Goal: Task Accomplishment & Management: Use online tool/utility

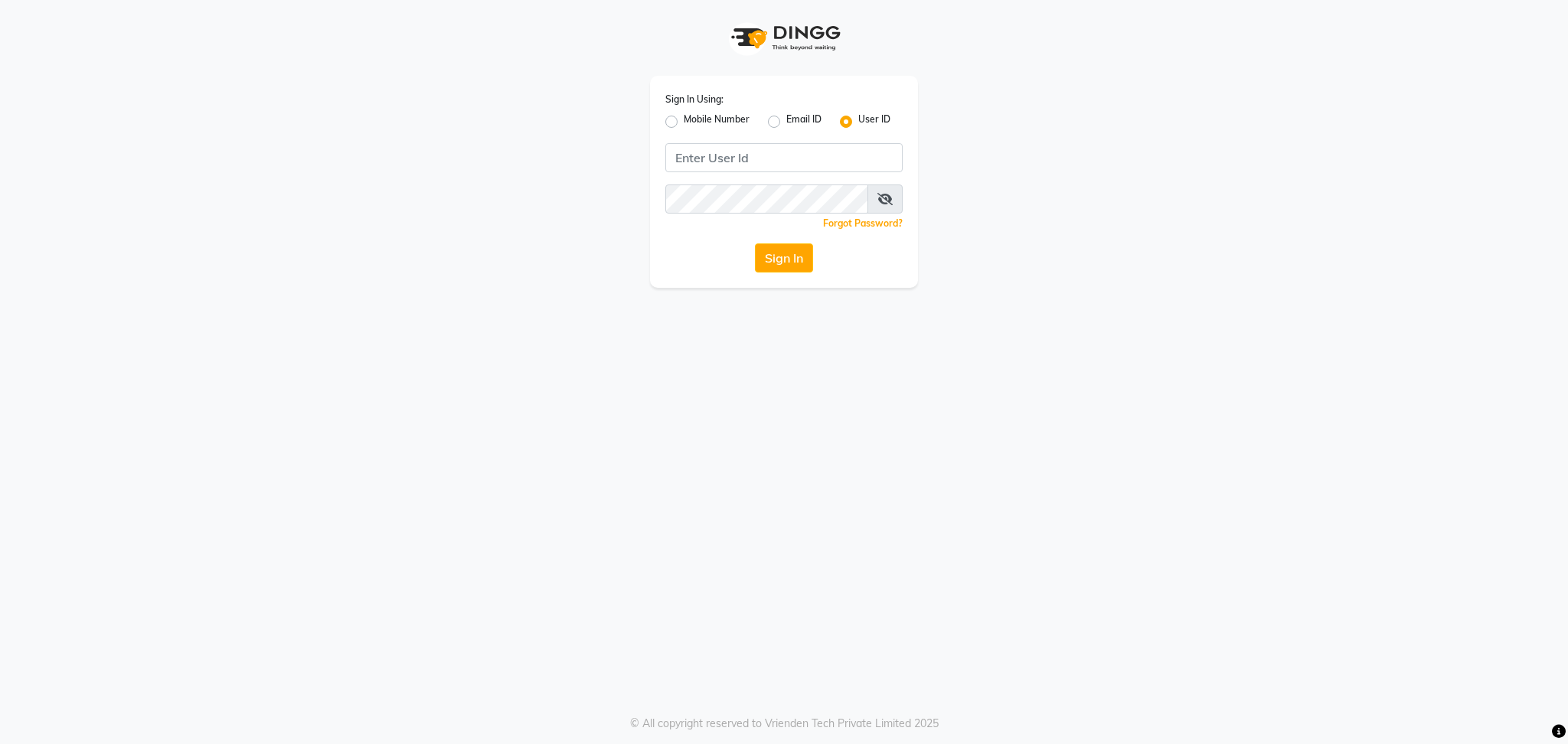
click at [952, 312] on div "Sign In Using: Mobile Number Email ID User ID Remember me Forgot Password? Sign…" at bounding box center [784, 372] width 1568 height 744
click at [1103, 464] on div "Sign In Using: Mobile Number Email ID User ID Remember me Forgot Password? Sign…" at bounding box center [784, 372] width 1568 height 744
drag, startPoint x: 1100, startPoint y: 464, endPoint x: 718, endPoint y: 559, distance: 393.6
click at [718, 559] on div "Sign In Using: Mobile Number Email ID User ID Remember me Forgot Password? Sign…" at bounding box center [784, 372] width 1568 height 744
click at [770, 166] on input "Username" at bounding box center [784, 157] width 237 height 30
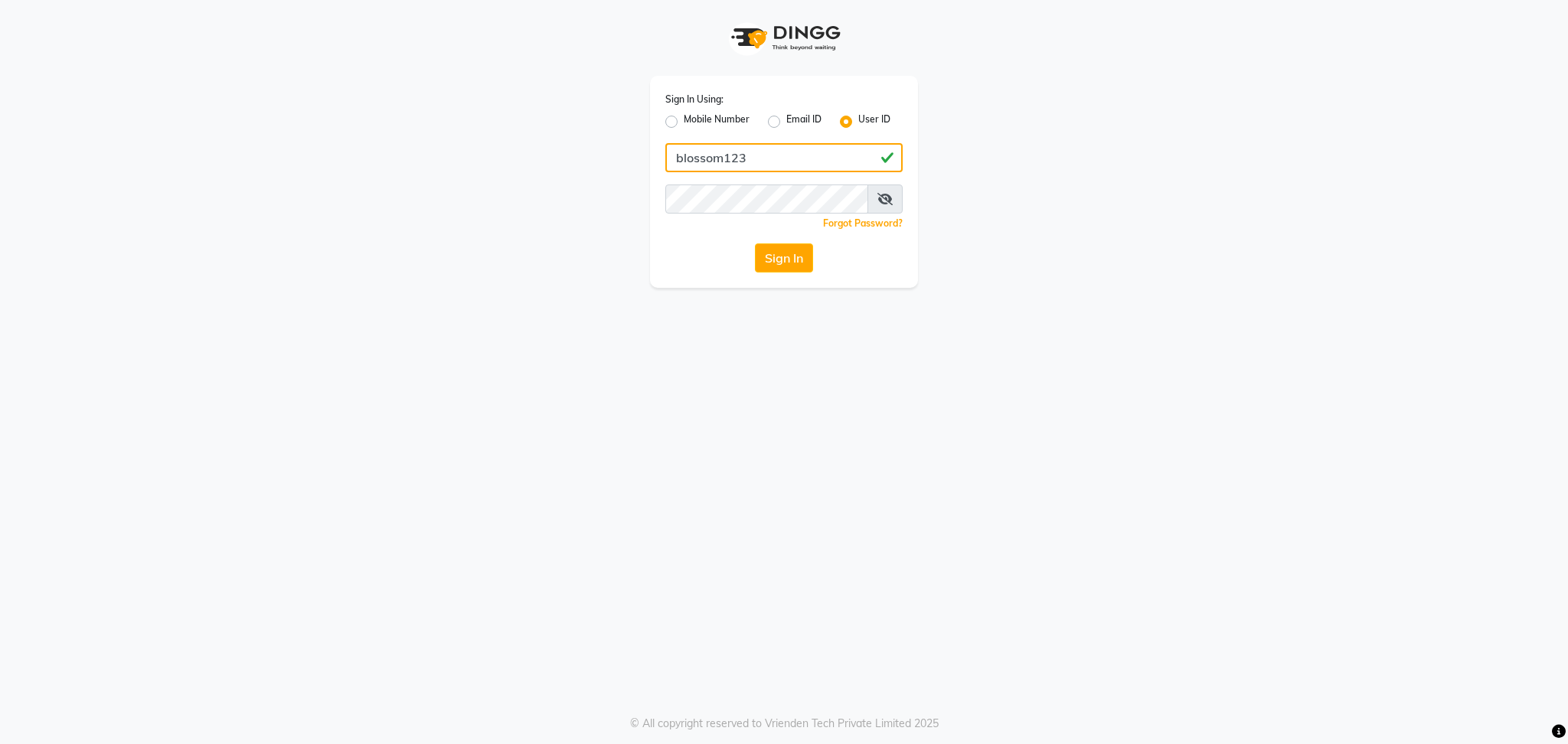
type input "blossom123"
click at [702, 257] on div "Sign In" at bounding box center [784, 258] width 237 height 30
click at [784, 259] on button "Sign In" at bounding box center [784, 258] width 58 height 30
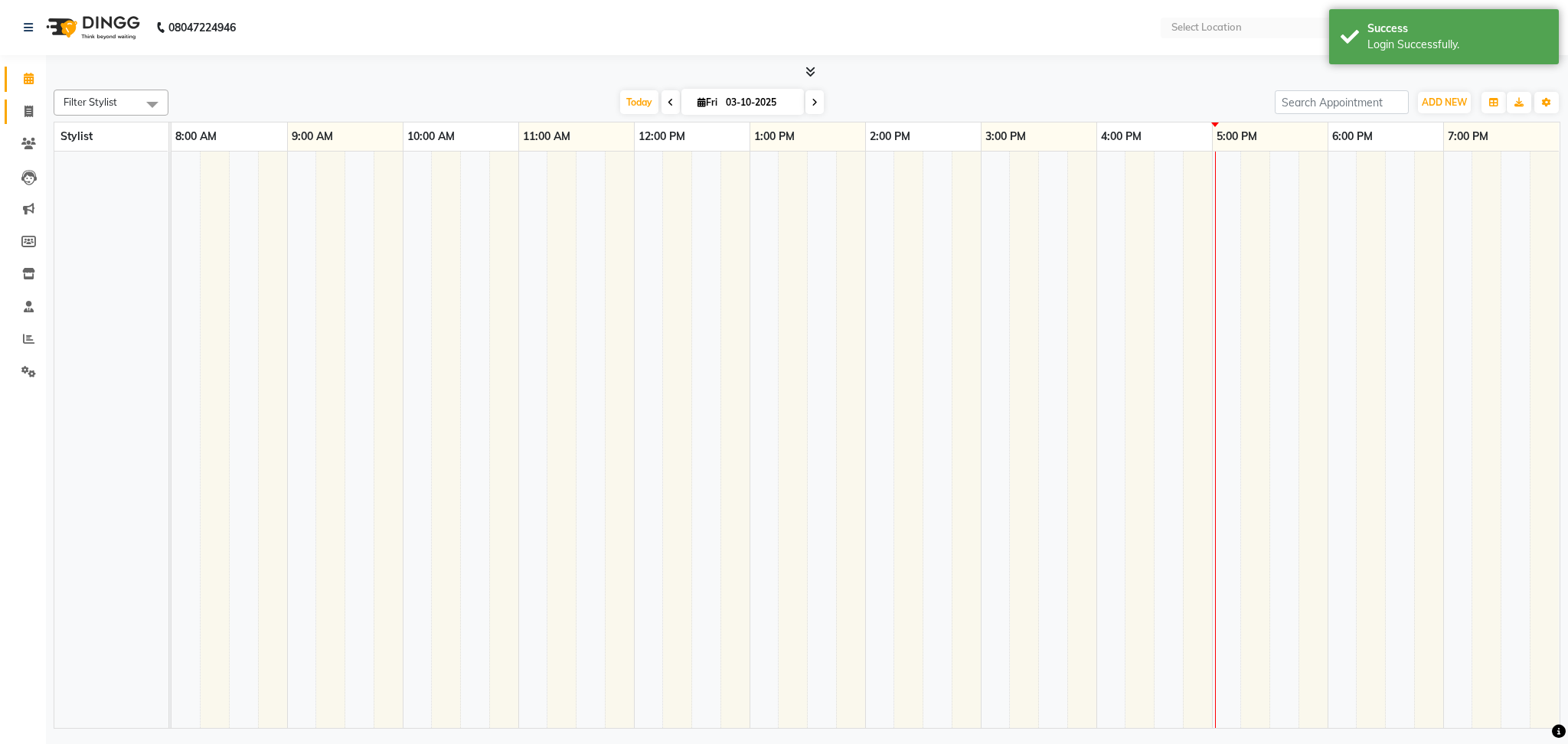
click at [26, 120] on link "Invoice" at bounding box center [23, 112] width 36 height 26
select select "service"
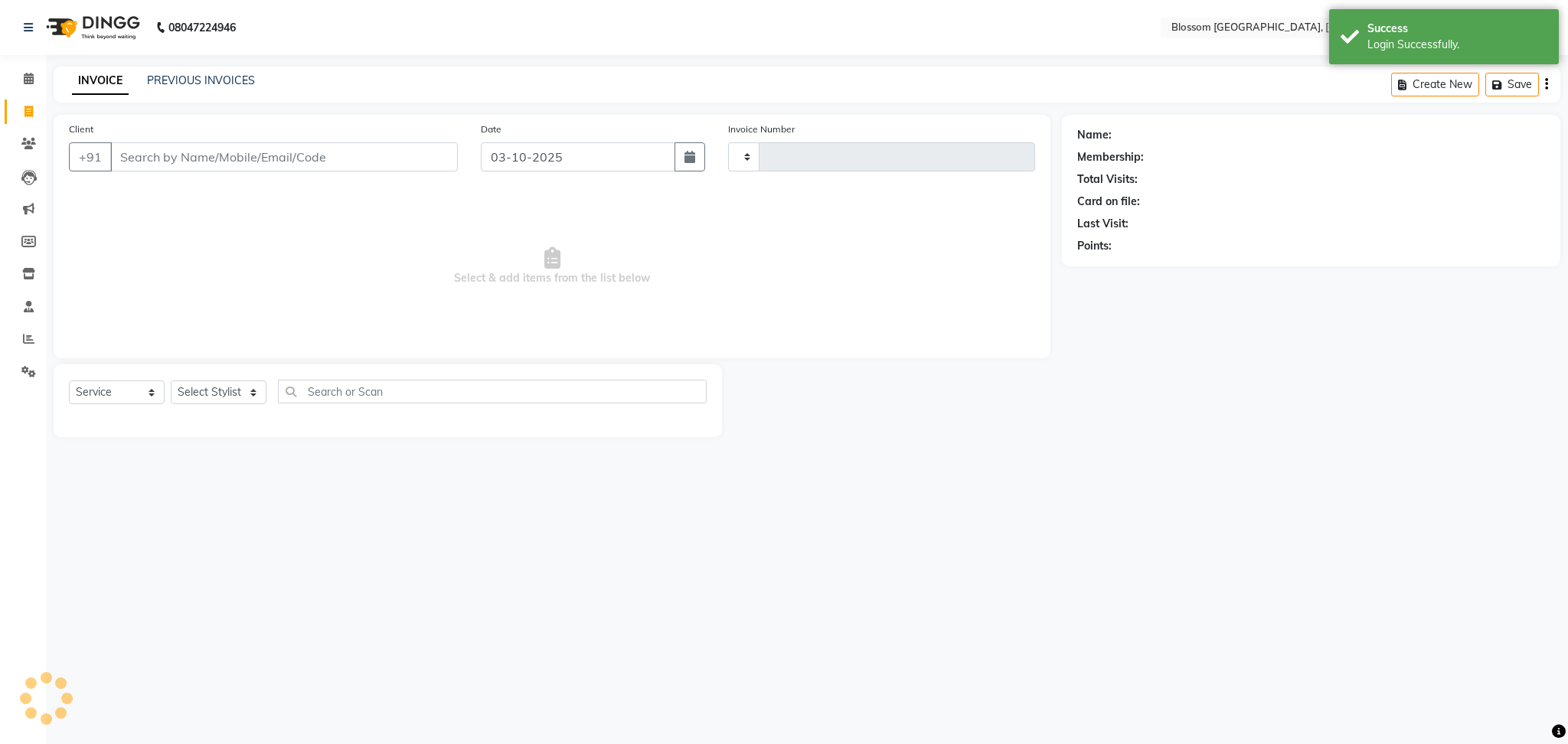
select select "en"
click at [345, 156] on input "Client" at bounding box center [283, 157] width 347 height 30
type input "1350"
select select "7465"
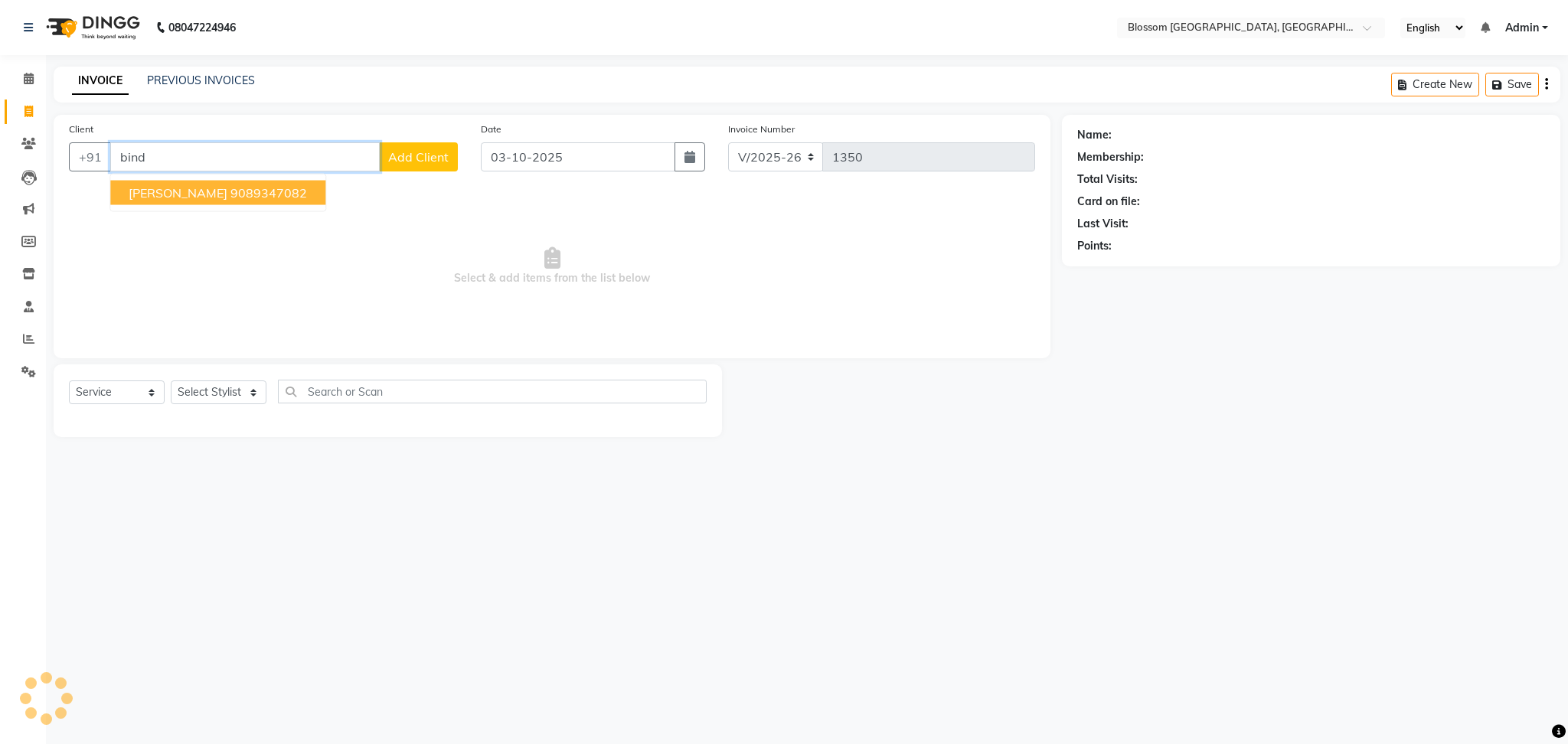
click at [233, 195] on ngb-highlight "9089347082" at bounding box center [269, 193] width 77 height 16
type input "9089347082"
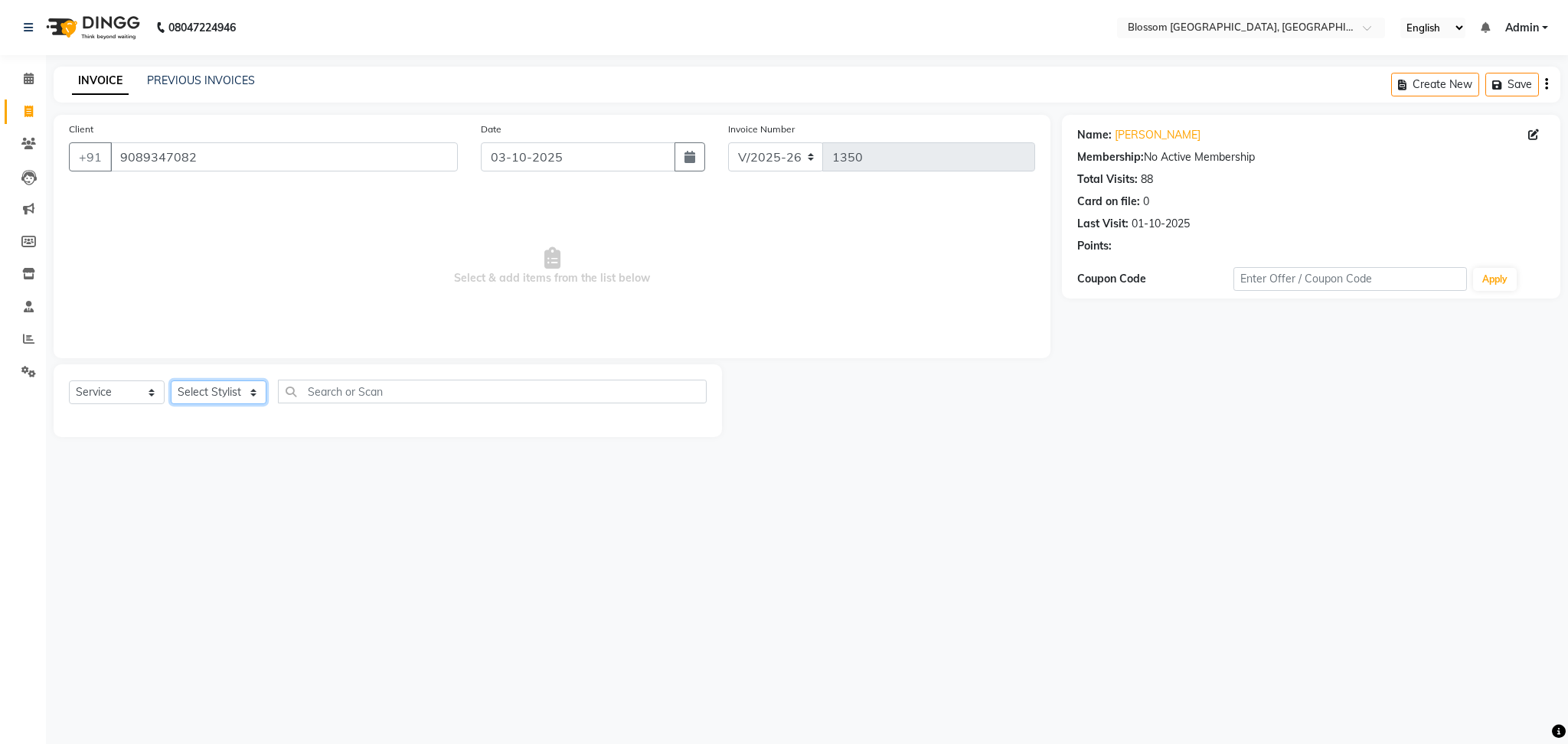
click at [245, 387] on select "Select Stylist Laimayum Priyaluxmi [PERSON_NAME]Sana chanu [PERSON_NAME] [PERSO…" at bounding box center [218, 392] width 95 height 24
select select "66274"
click at [170, 381] on select "Select Stylist Laimayum Priyaluxmi [PERSON_NAME]Sana chanu [PERSON_NAME] [PERSO…" at bounding box center [218, 392] width 95 height 24
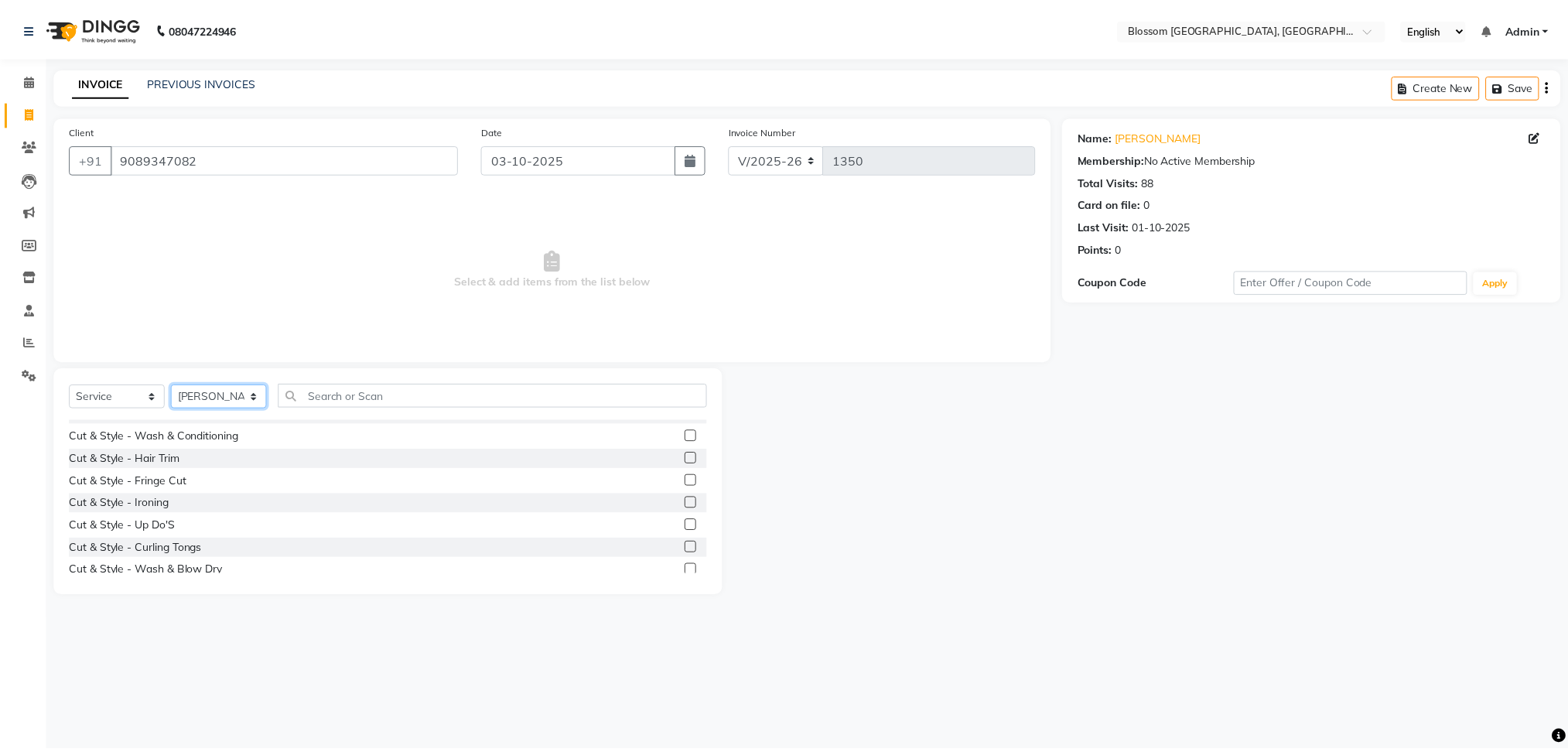
scroll to position [102, 0]
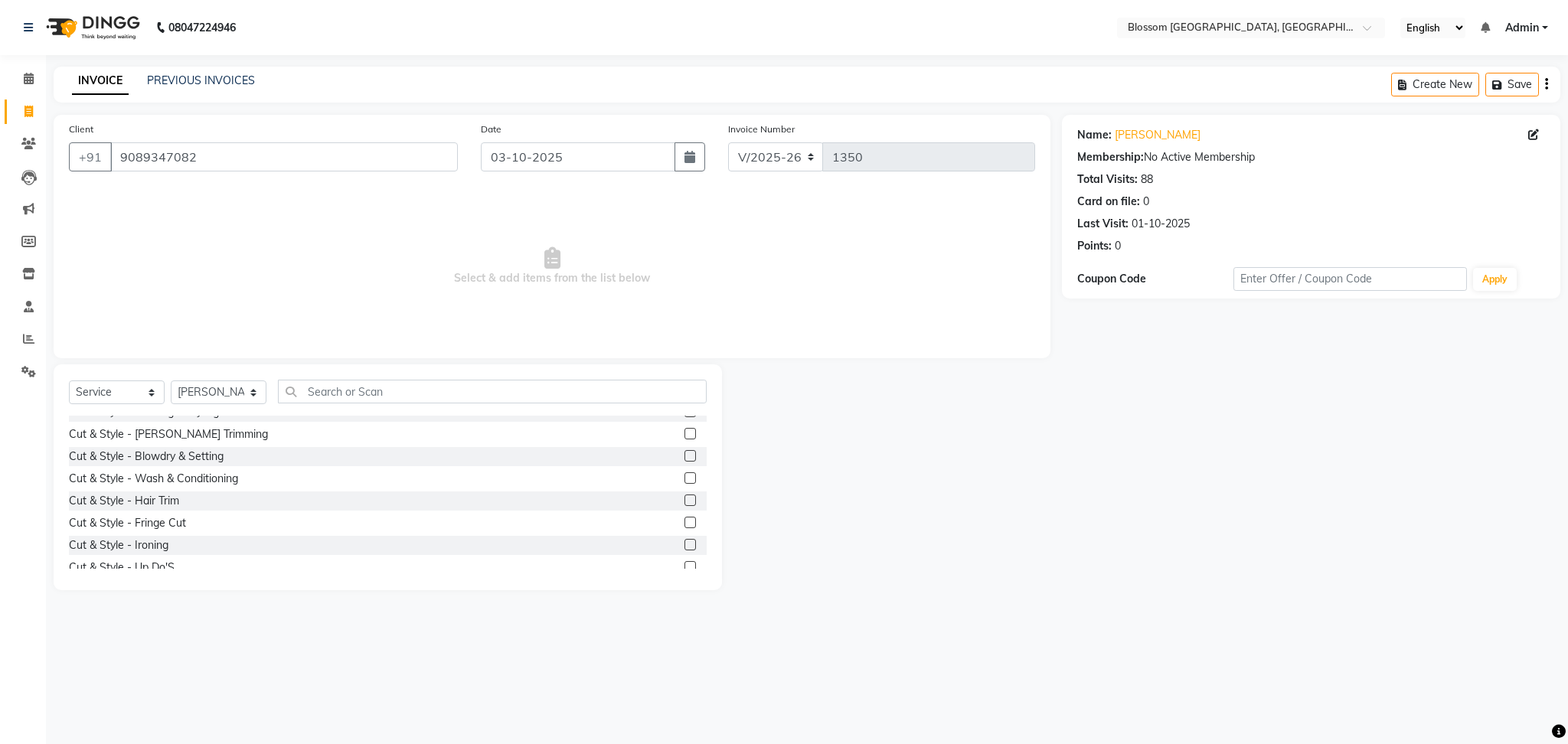
click at [684, 479] on label at bounding box center [690, 478] width 12 height 12
click at [684, 479] on input "checkbox" at bounding box center [689, 478] width 10 height 10
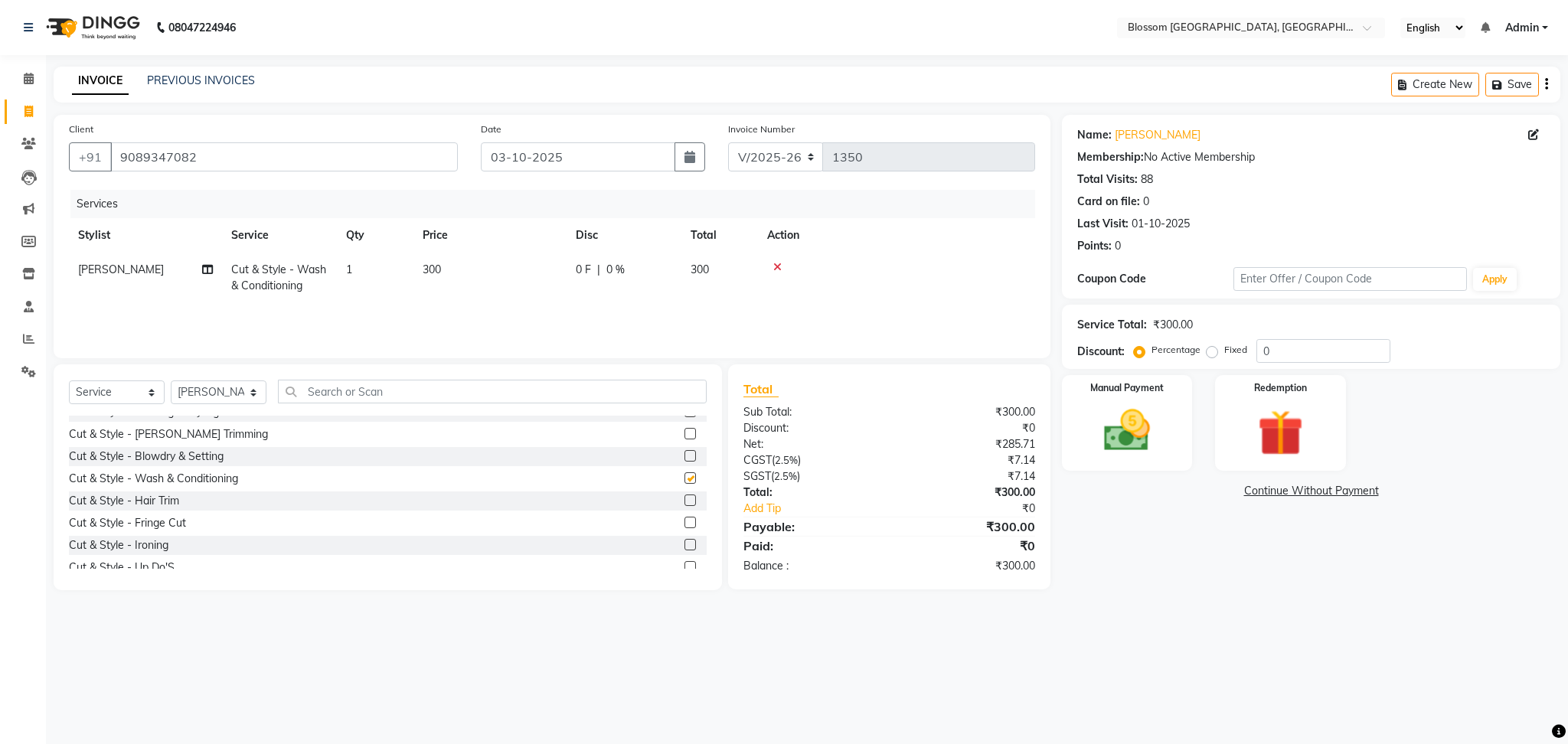
checkbox input "false"
click at [1145, 404] on img at bounding box center [1126, 431] width 78 height 55
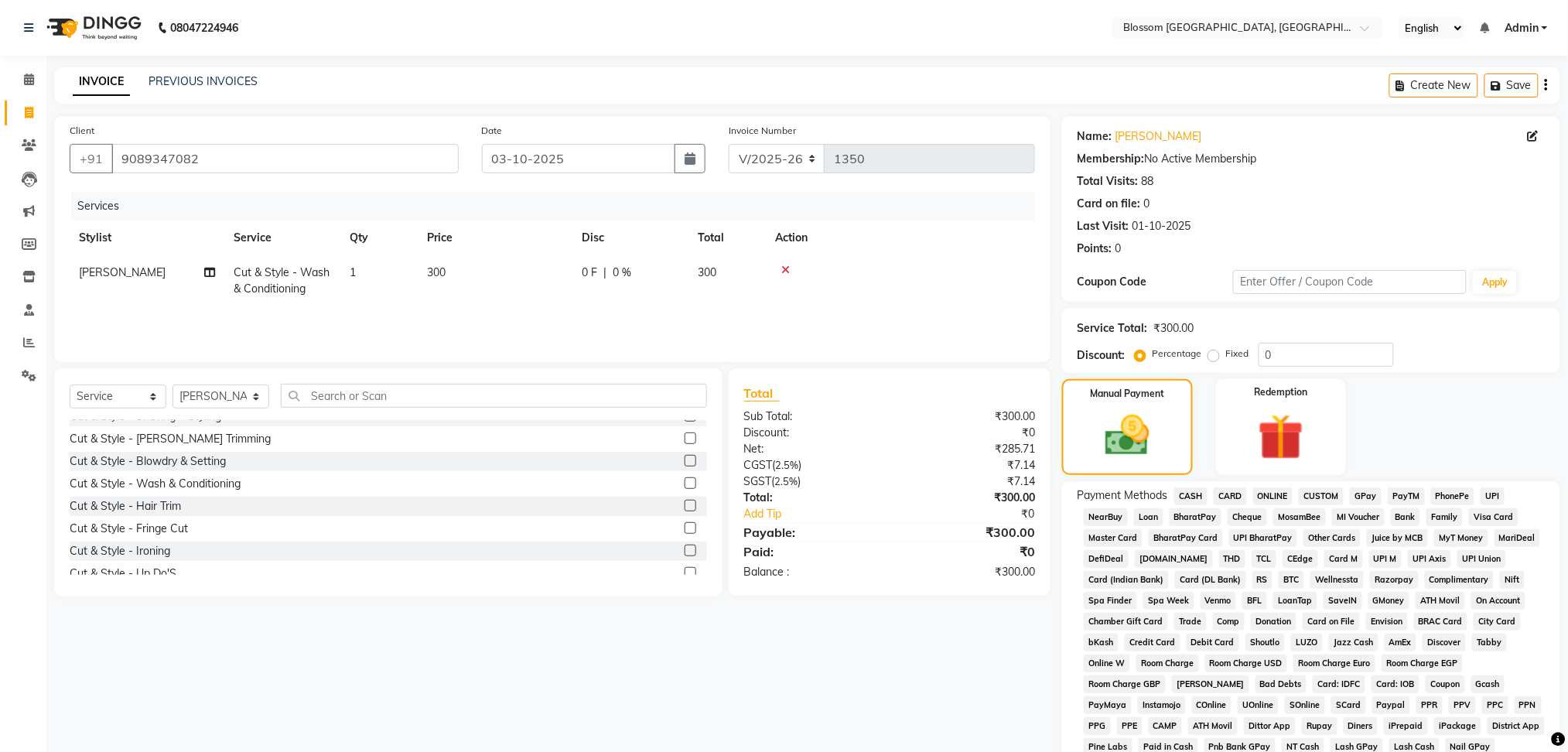
click at [1363, 496] on span "GPay" at bounding box center [1366, 496] width 32 height 18
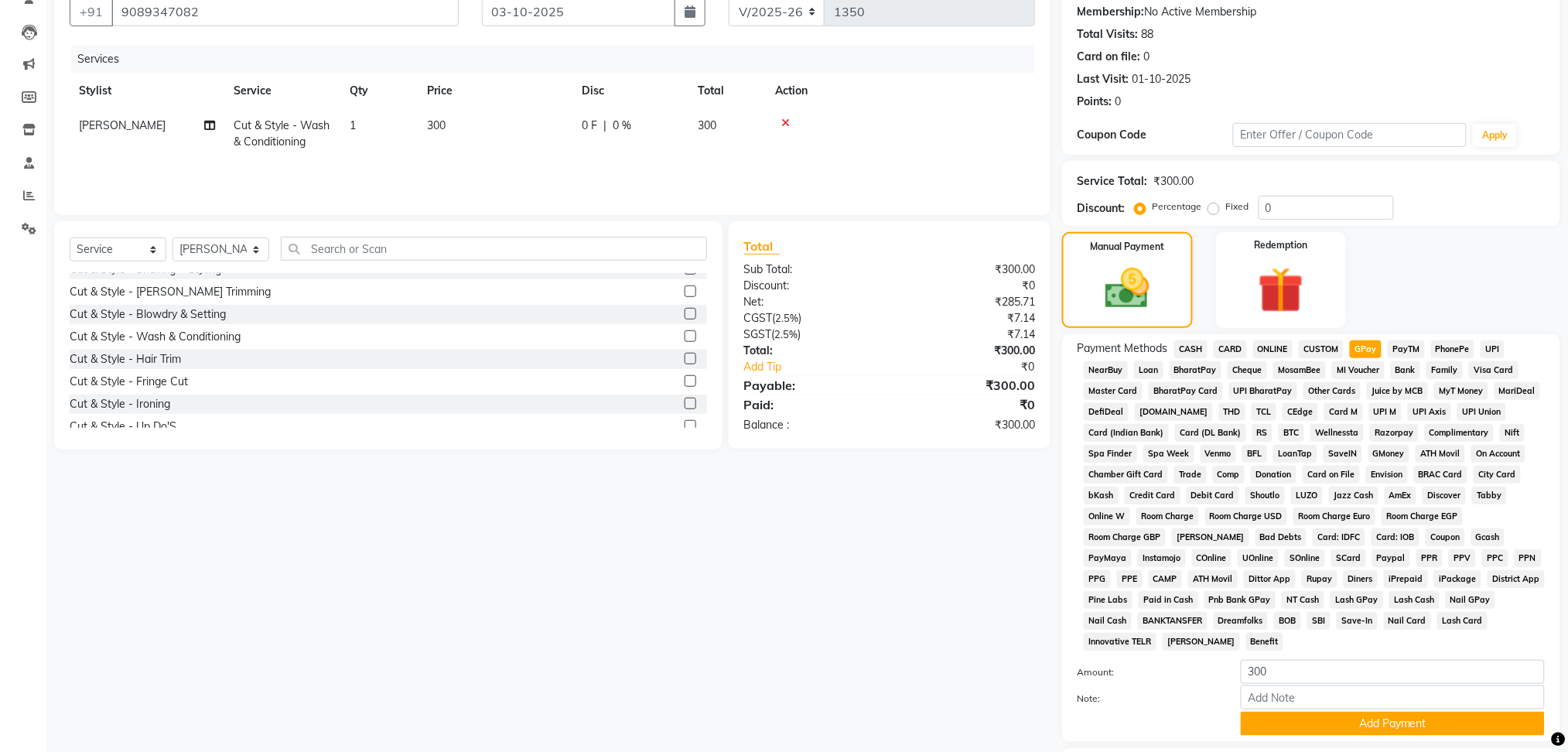
scroll to position [251, 0]
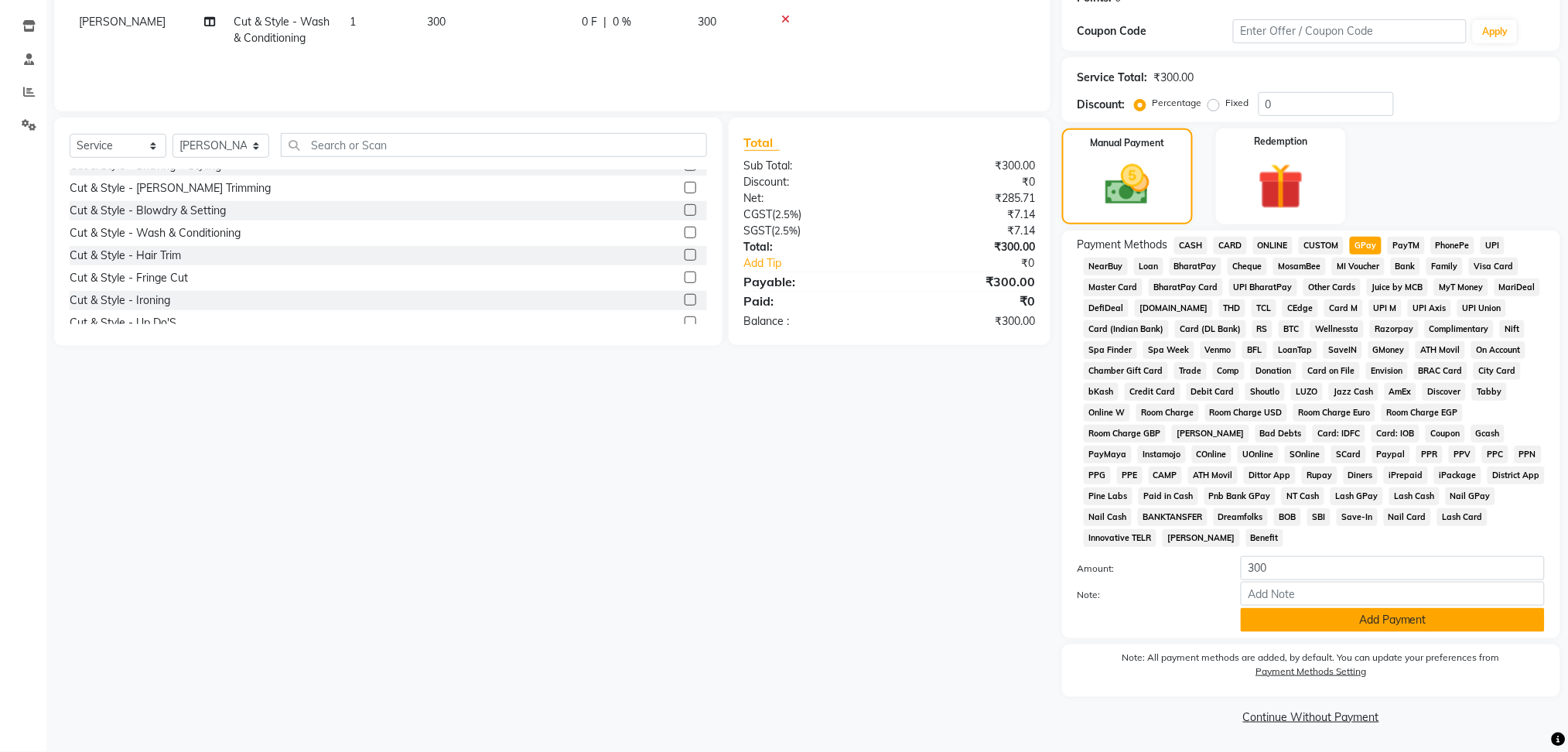
click at [1332, 621] on button "Add Payment" at bounding box center [1393, 620] width 304 height 24
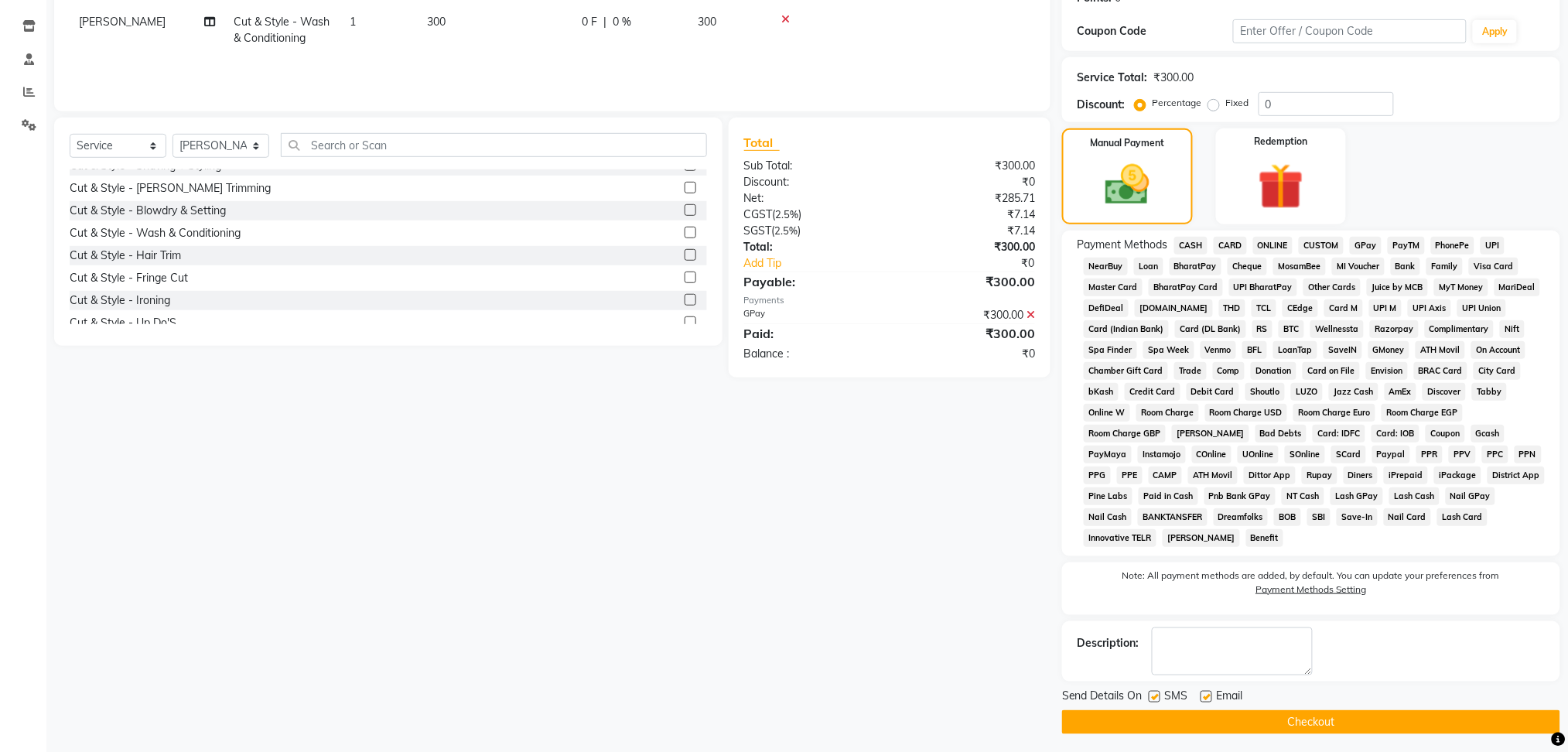
click at [1326, 729] on button "Checkout" at bounding box center [1311, 722] width 498 height 24
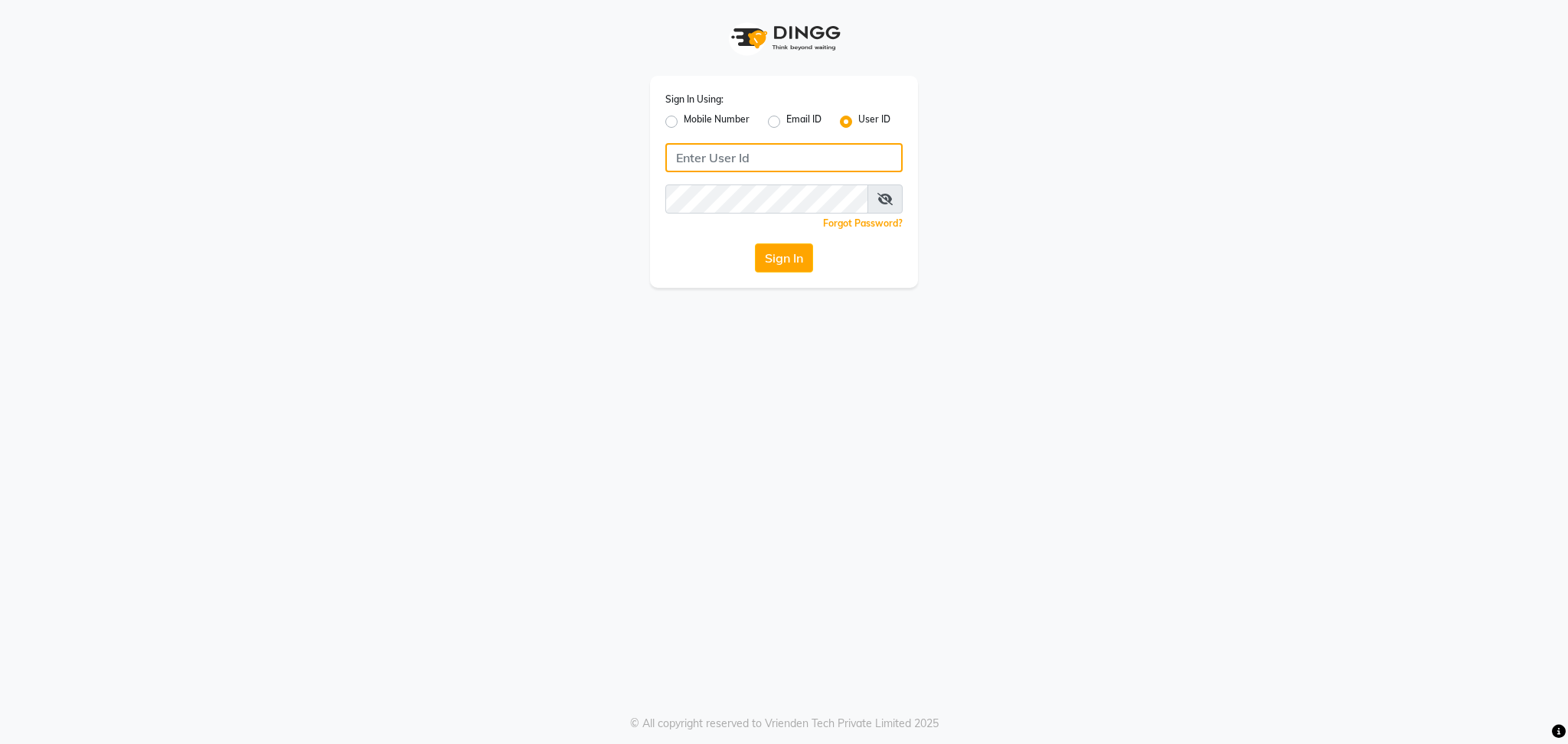
click at [756, 167] on input "Username" at bounding box center [784, 157] width 237 height 30
type input "blossom123"
click at [669, 247] on div "Sign In" at bounding box center [784, 258] width 237 height 30
click at [796, 264] on button "Sign In" at bounding box center [784, 258] width 58 height 30
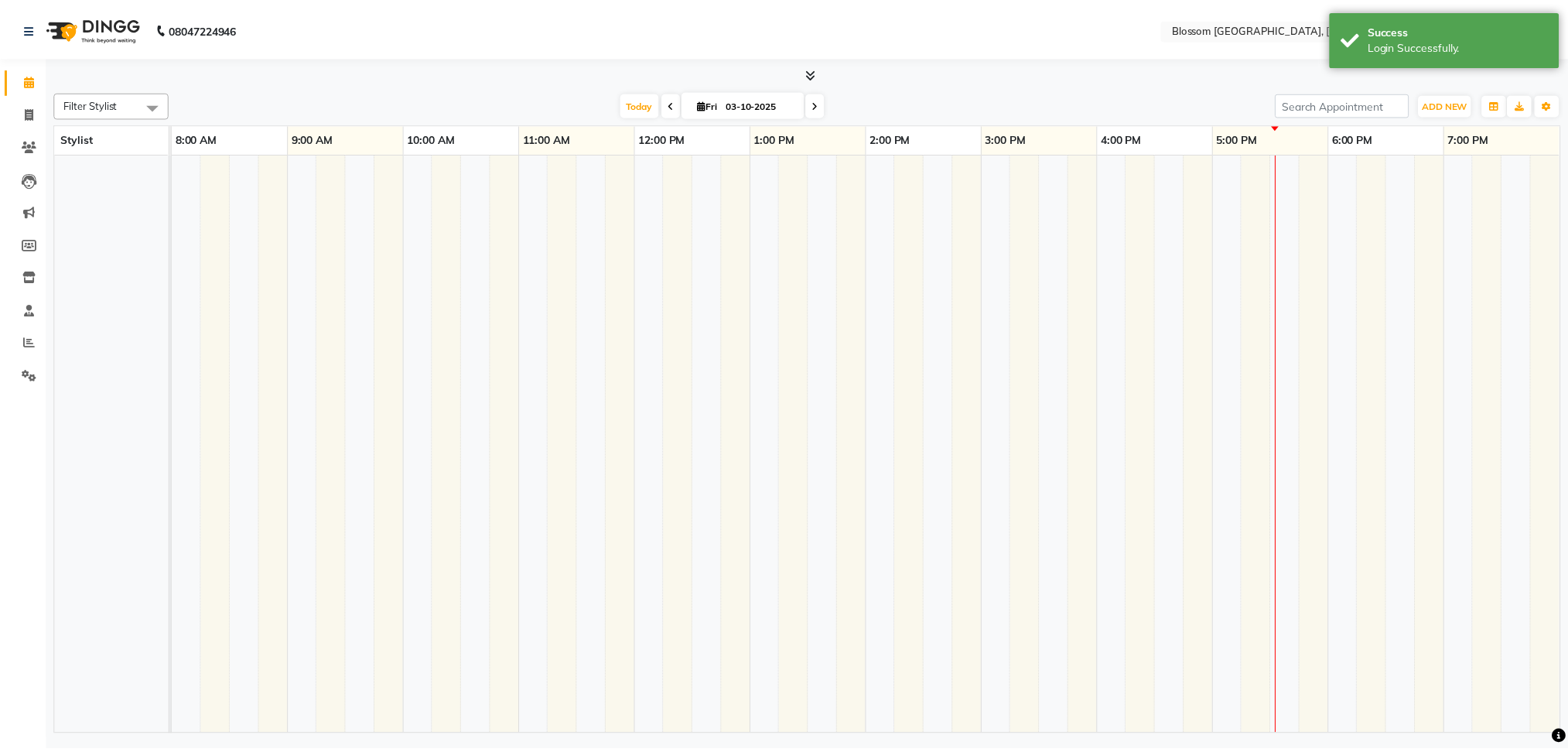
select select "en"
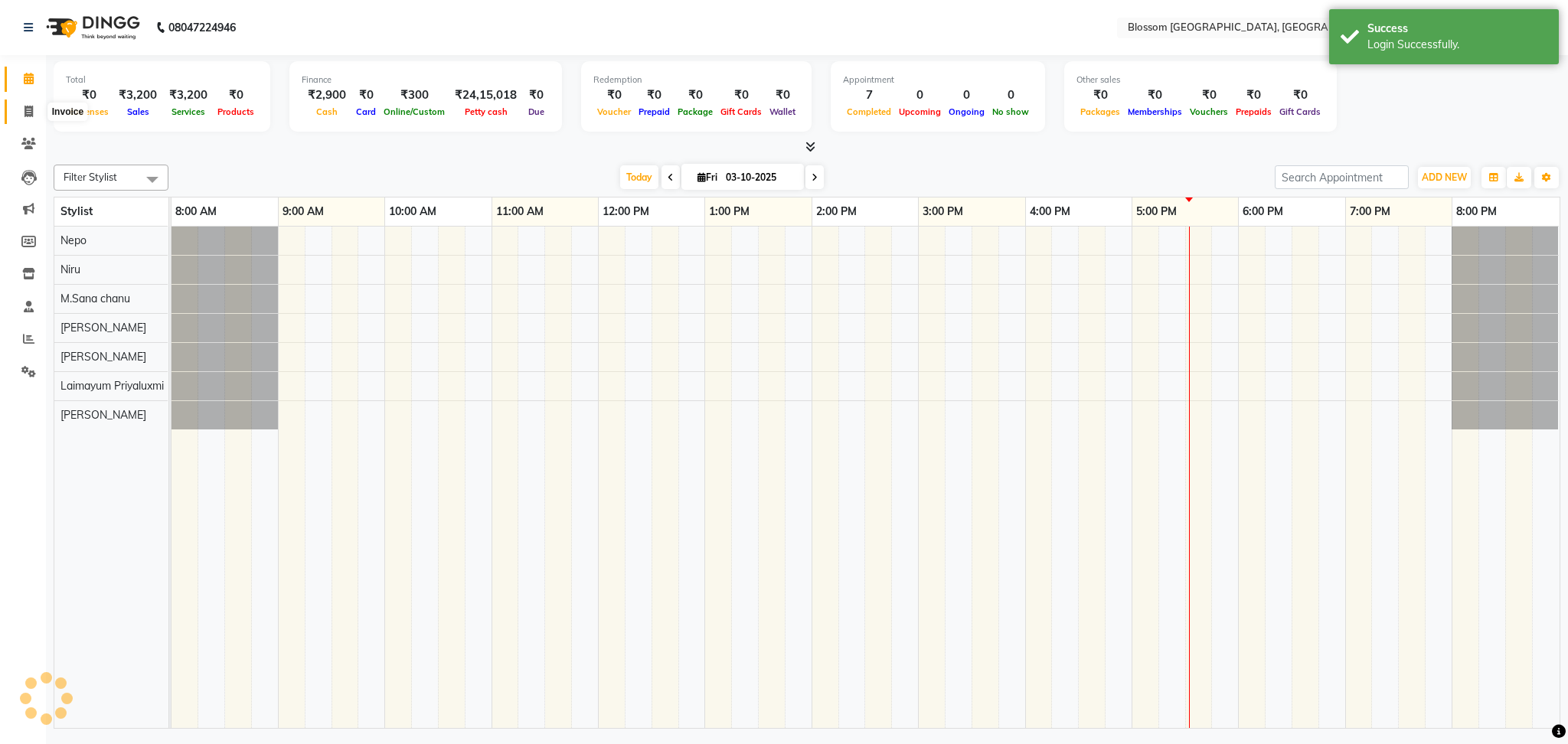
click at [30, 112] on icon at bounding box center [29, 111] width 9 height 12
select select "service"
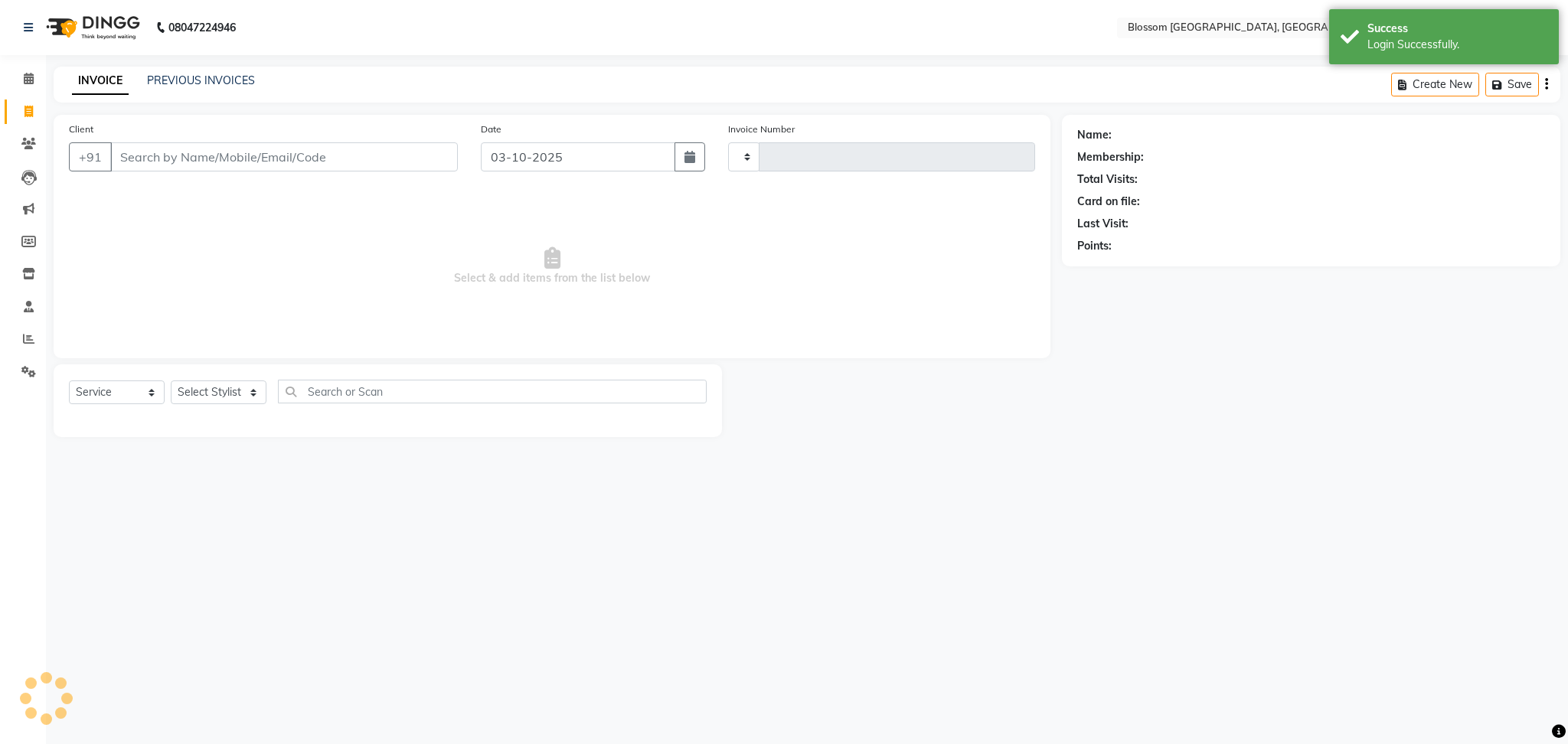
type input "1351"
select select "7465"
click at [368, 160] on input "Client" at bounding box center [283, 157] width 347 height 30
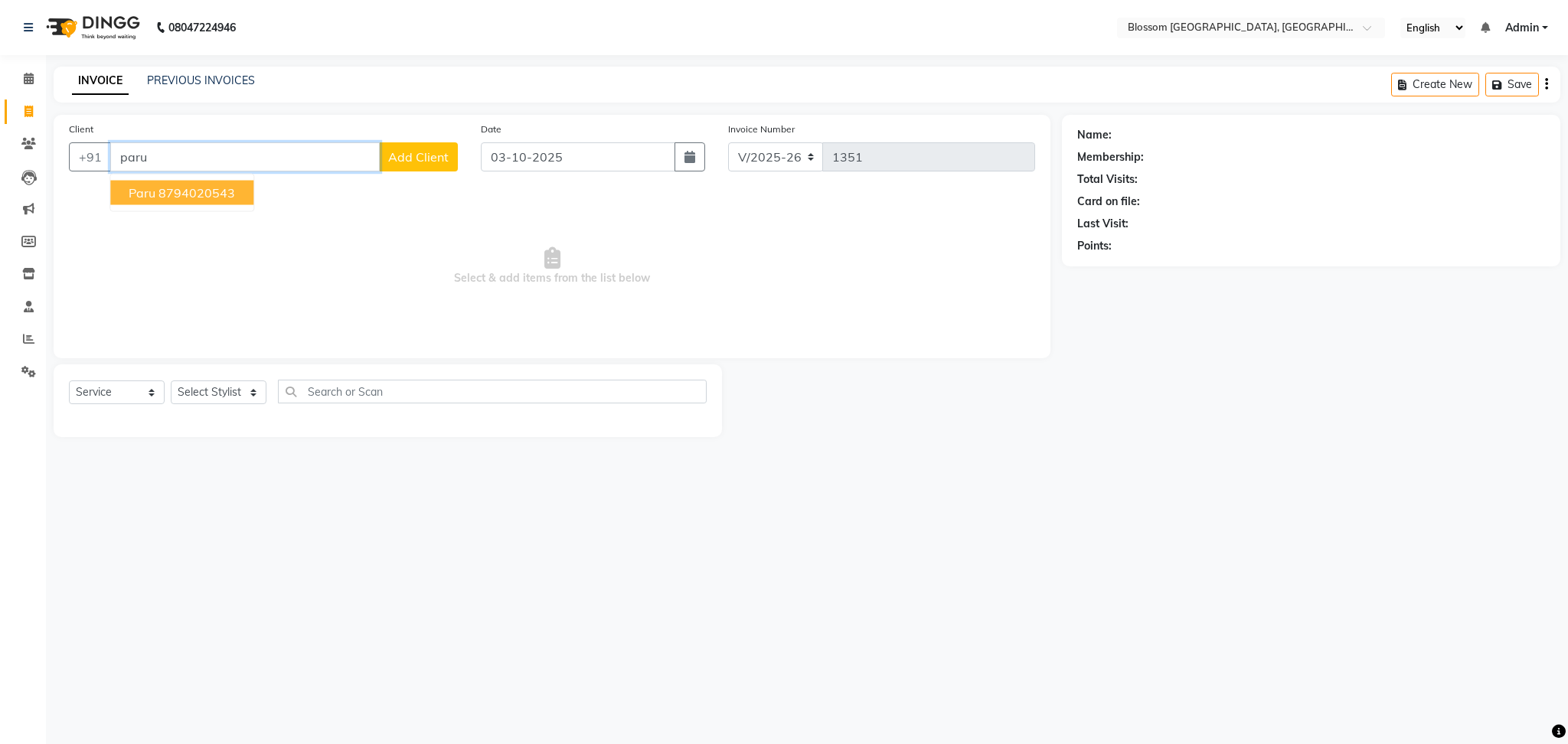
click at [227, 189] on ngb-highlight "8794020543" at bounding box center [197, 193] width 77 height 16
type input "8794020543"
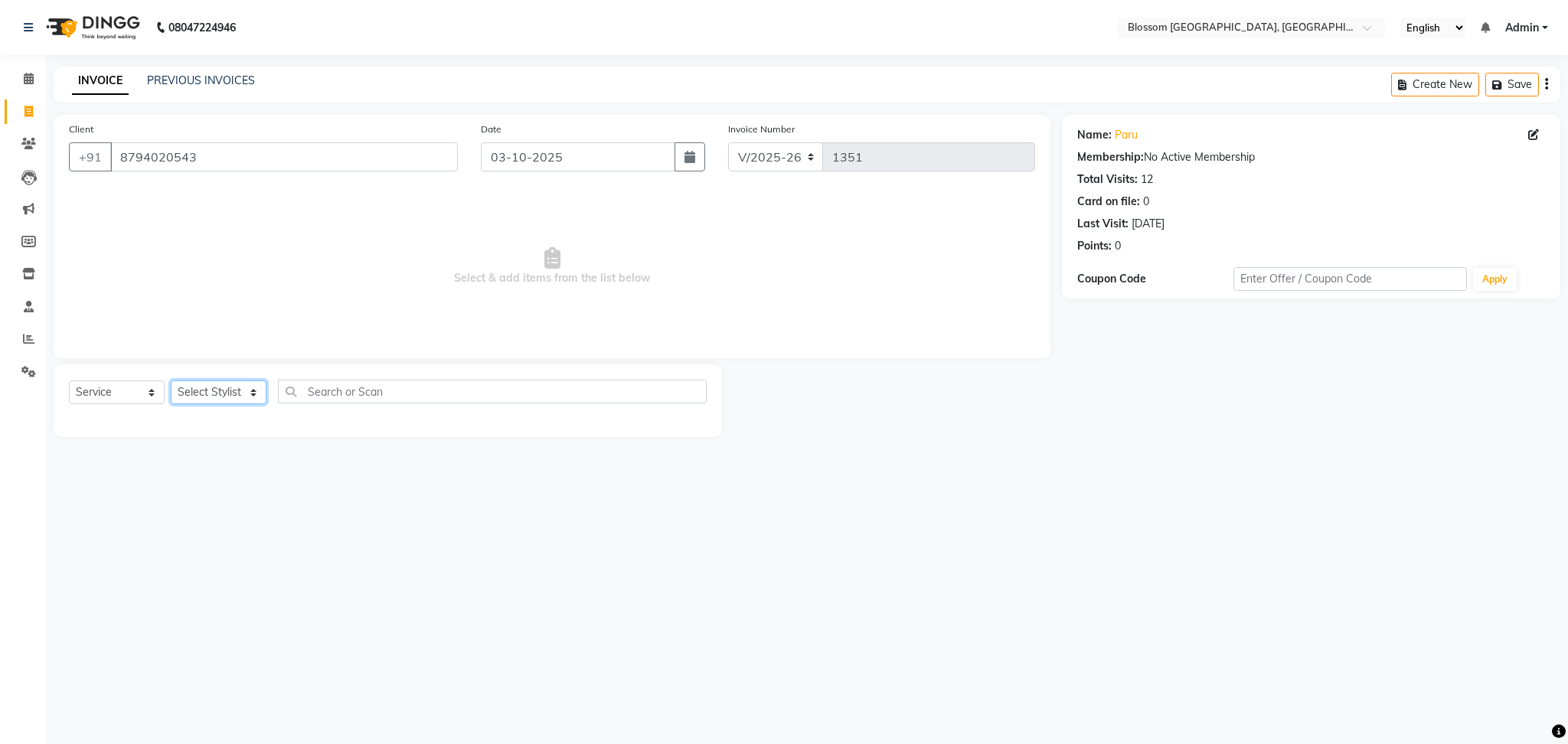
click at [181, 384] on select "Select Stylist Laimayum Priyaluxmi [PERSON_NAME]Sana chanu [PERSON_NAME] [PERSO…" at bounding box center [218, 392] width 95 height 24
select select "66272"
click at [170, 381] on select "Select Stylist Laimayum Priyaluxmi [PERSON_NAME]Sana chanu [PERSON_NAME] [PERSO…" at bounding box center [218, 392] width 95 height 24
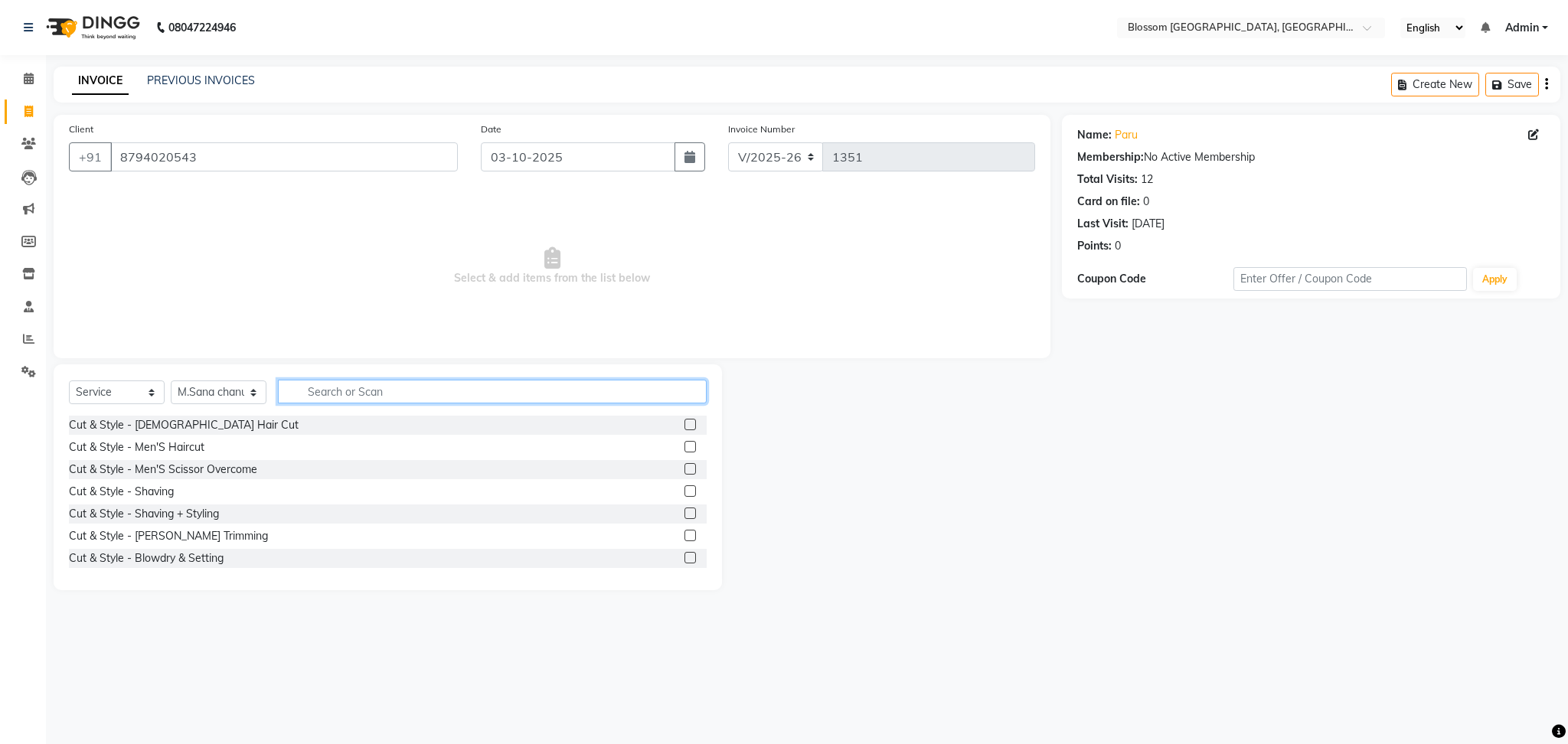
click at [327, 391] on input "text" at bounding box center [491, 392] width 428 height 24
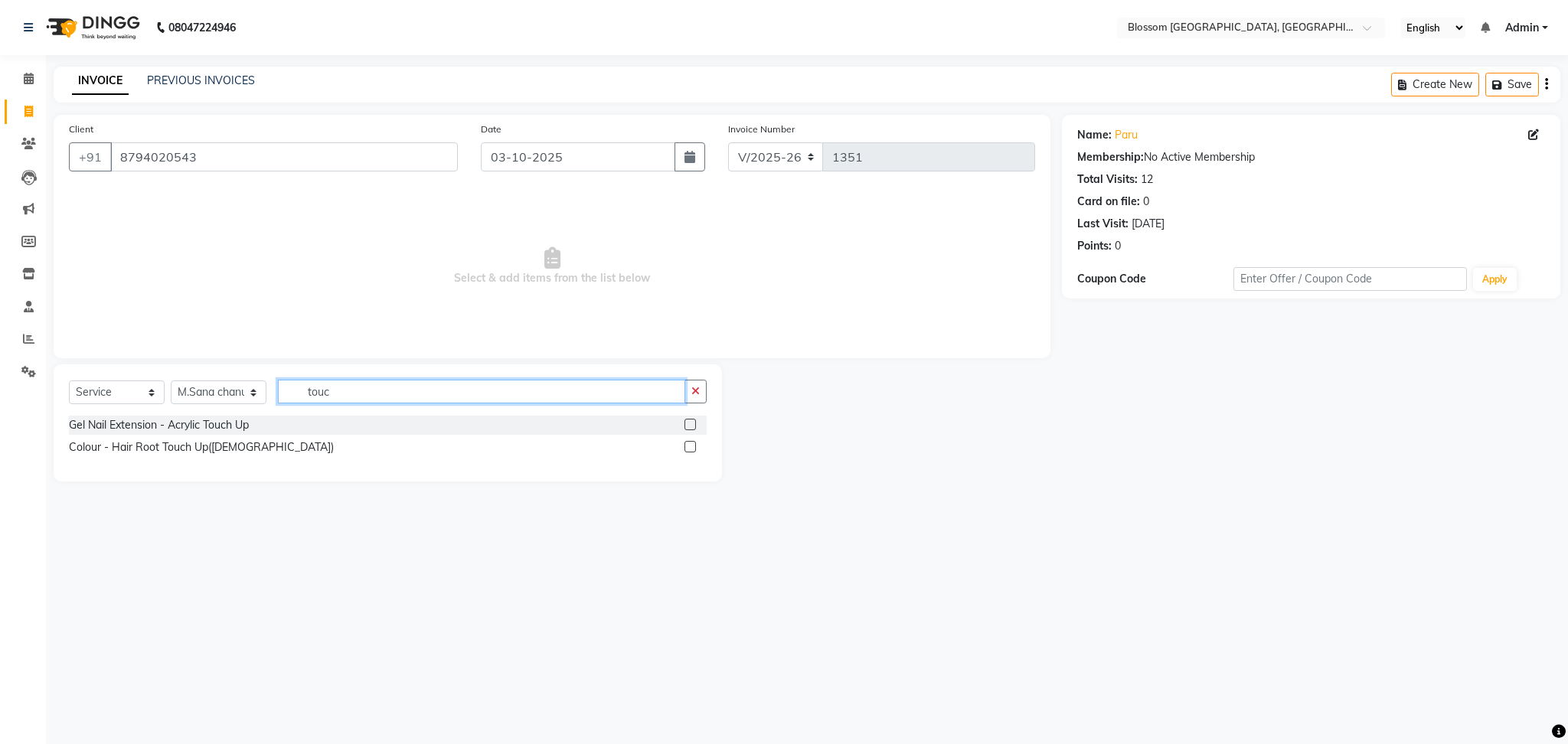
type input "touc"
click at [690, 442] on label at bounding box center [690, 447] width 12 height 12
click at [690, 442] on input "checkbox" at bounding box center [689, 447] width 10 height 10
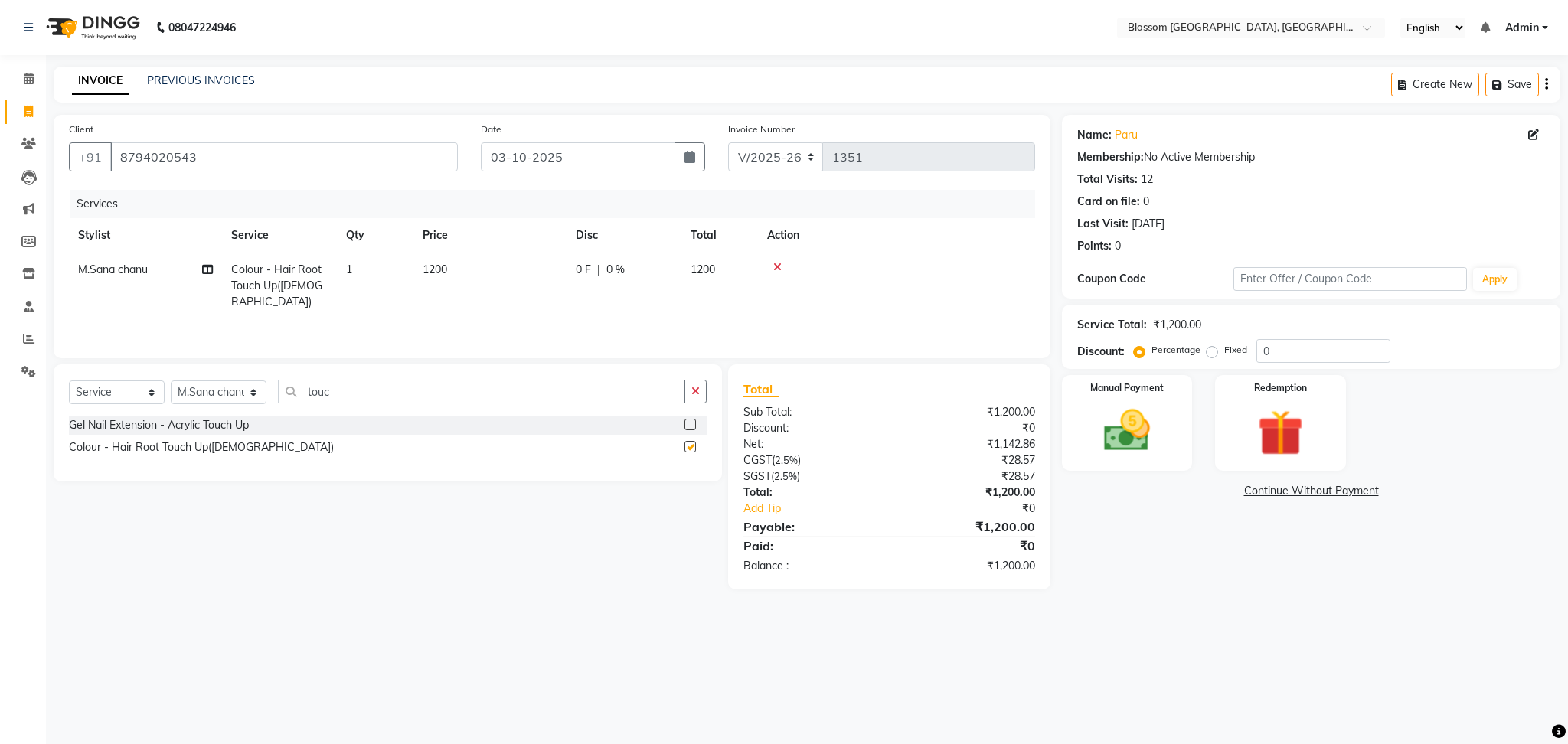
checkbox input "false"
drag, startPoint x: 483, startPoint y: 298, endPoint x: 497, endPoint y: 297, distance: 14.0
click at [483, 297] on td "1200" at bounding box center [490, 286] width 154 height 67
select select "66272"
click at [653, 271] on input "0" at bounding box center [670, 274] width 46 height 24
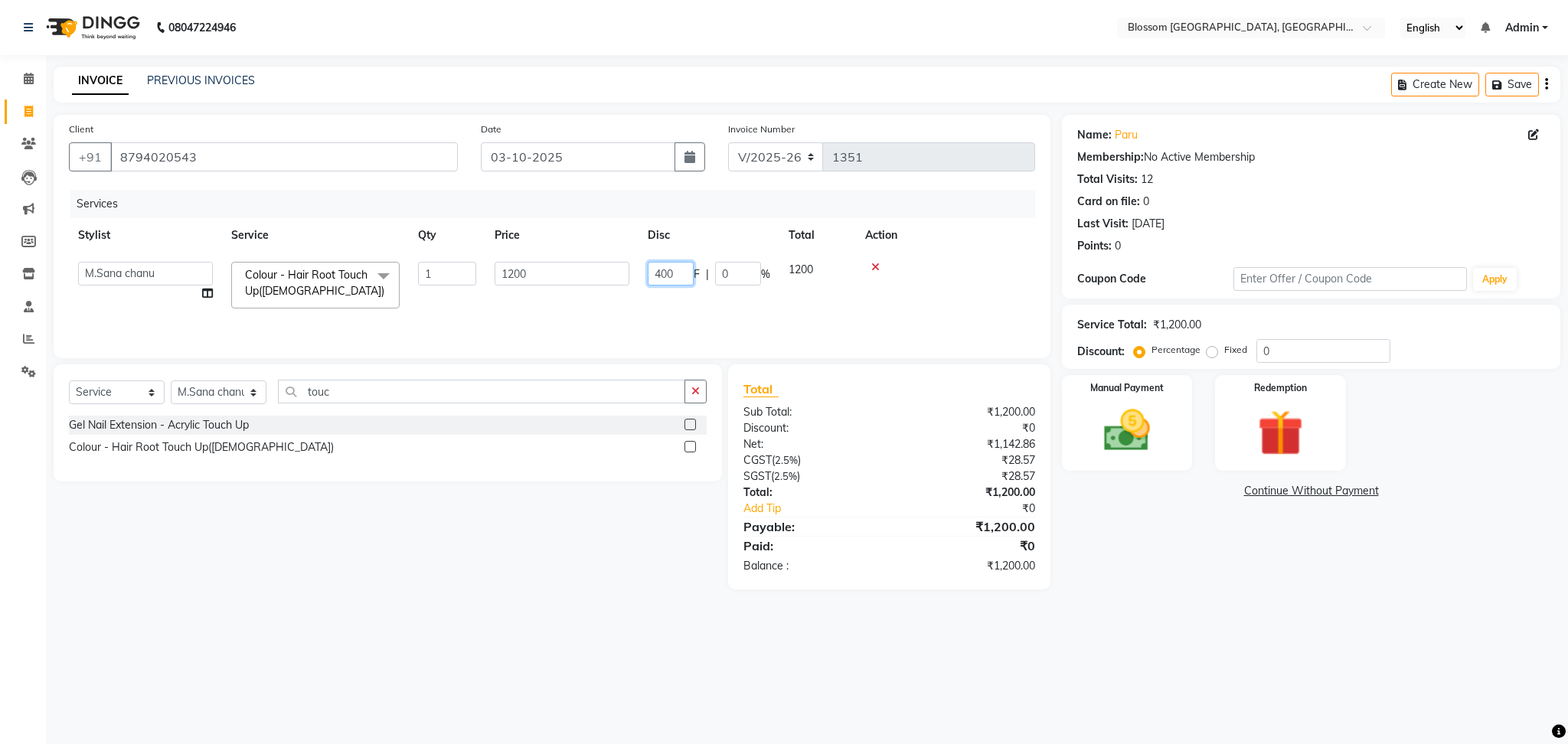
type input "4000"
click at [647, 299] on td "4000 F | 0 %" at bounding box center [709, 285] width 141 height 65
select select "66272"
click at [673, 277] on input "1200" at bounding box center [670, 274] width 46 height 24
click at [668, 272] on input "1200" at bounding box center [670, 274] width 46 height 24
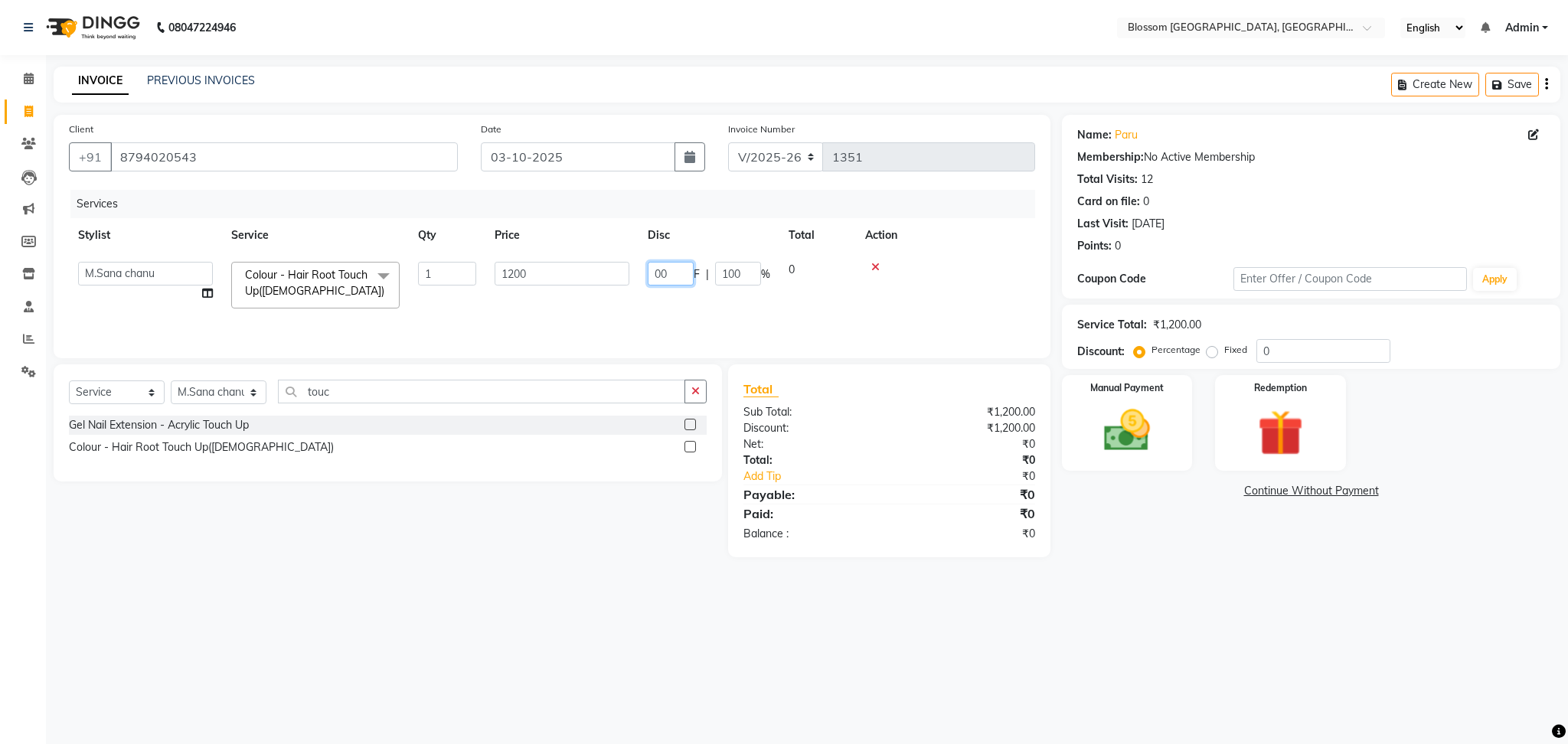
type input "400"
click at [661, 308] on div "Services Stylist Service Qty Price Disc Total Action Laimayum Priyaluxmi [PERSO…" at bounding box center [551, 267] width 966 height 154
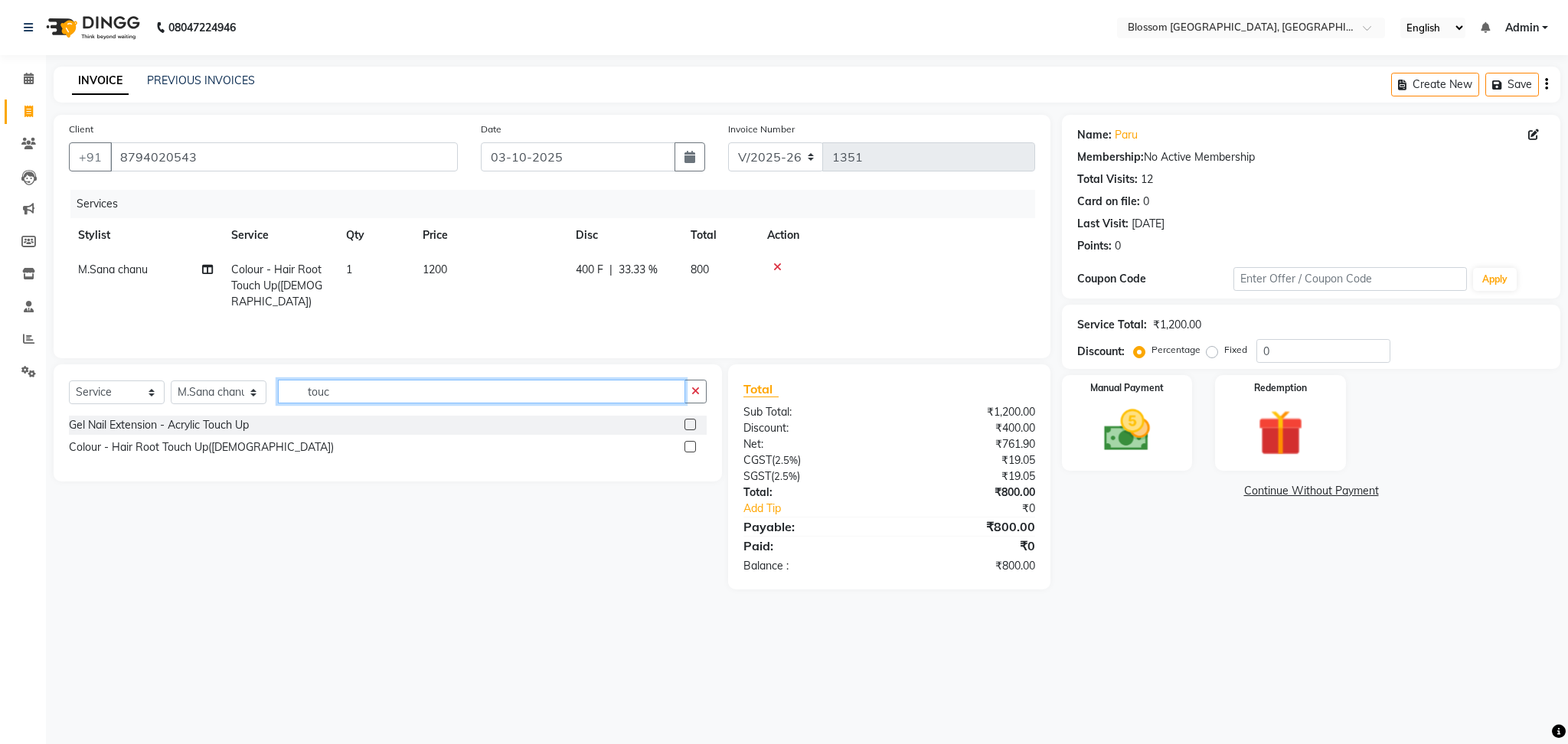
click at [368, 391] on input "touc" at bounding box center [481, 392] width 408 height 24
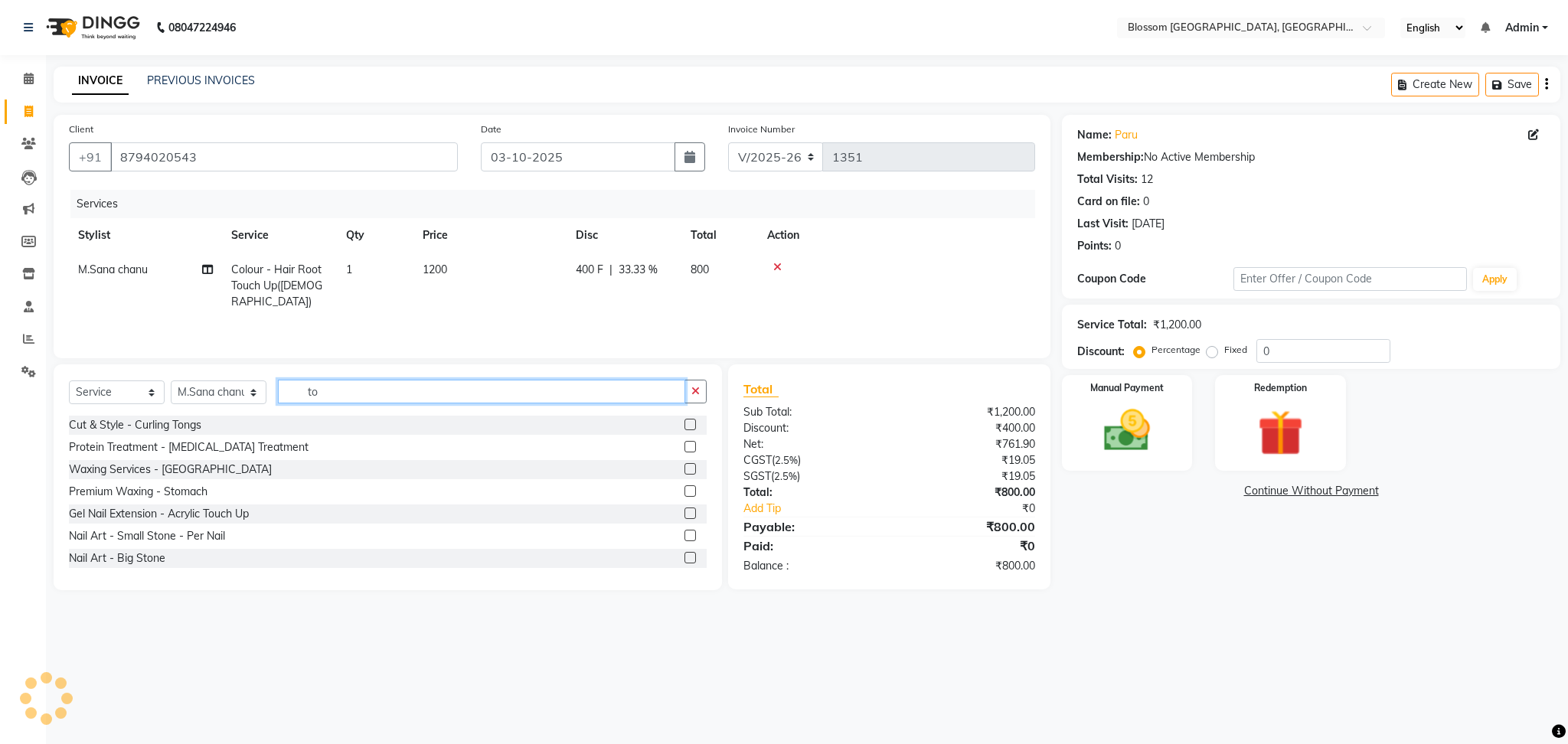
type input "to"
click at [140, 398] on select "Select Service Product Membership Package Voucher Prepaid Gift Card" at bounding box center [116, 392] width 95 height 24
select select "product"
click at [69, 381] on select "Select Service Product Membership Package Voucher Prepaid Gift Card" at bounding box center [116, 392] width 95 height 24
click at [326, 400] on input "to" at bounding box center [481, 392] width 408 height 24
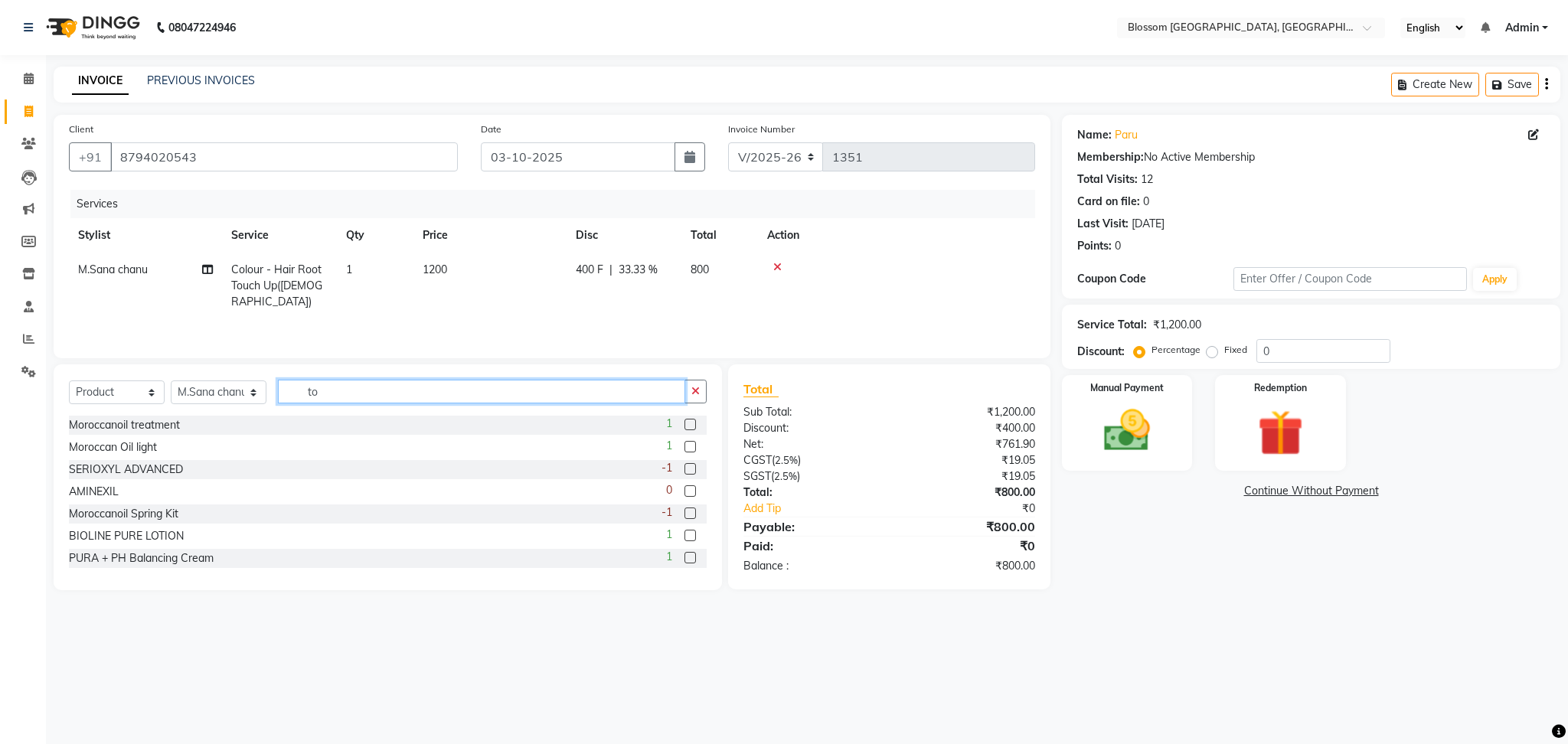
type input "t"
type input "vita"
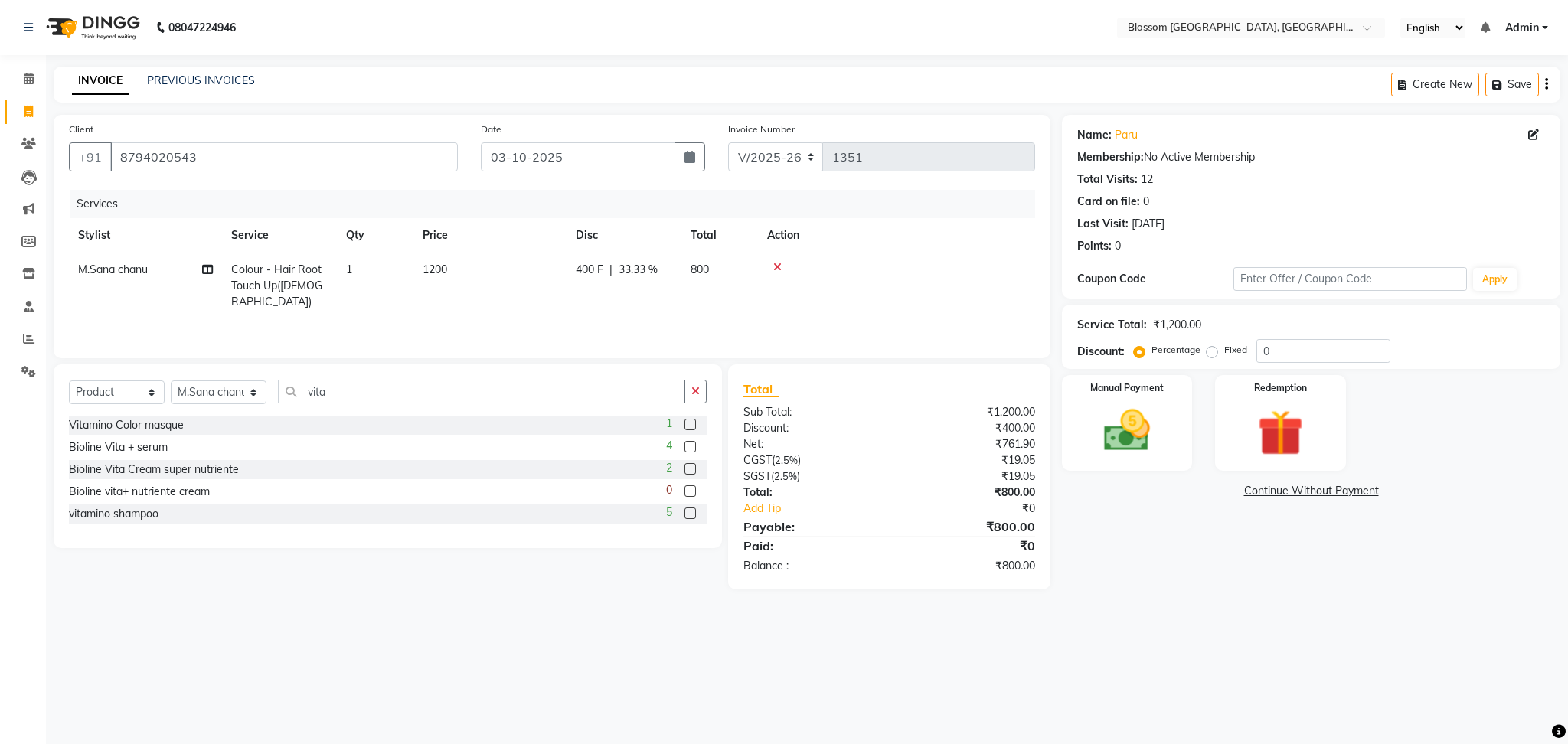
click at [694, 515] on label at bounding box center [690, 514] width 12 height 12
click at [694, 515] on input "checkbox" at bounding box center [689, 514] width 10 height 10
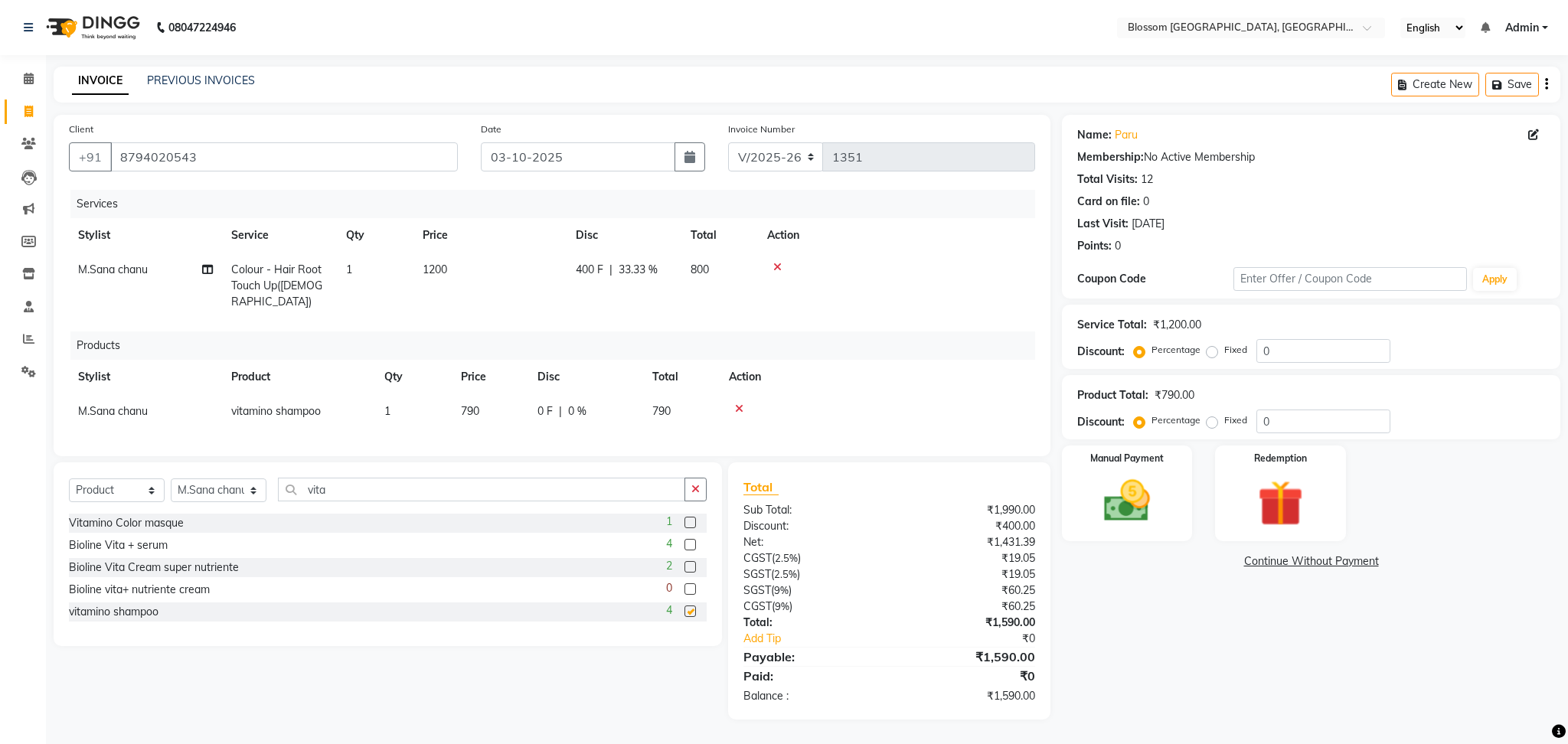
checkbox input "false"
click at [1163, 470] on div "Manual Payment" at bounding box center [1127, 493] width 136 height 99
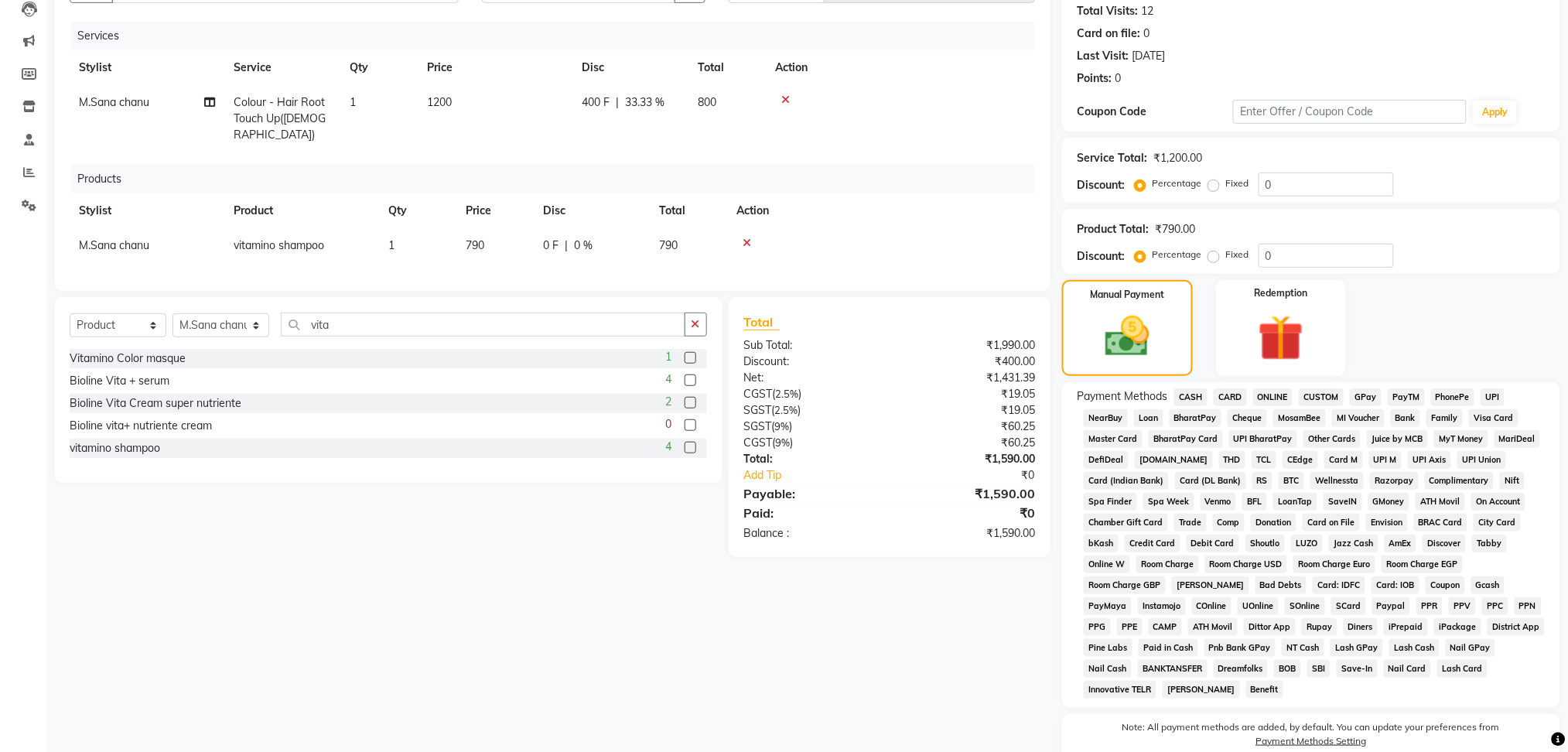
scroll to position [206, 0]
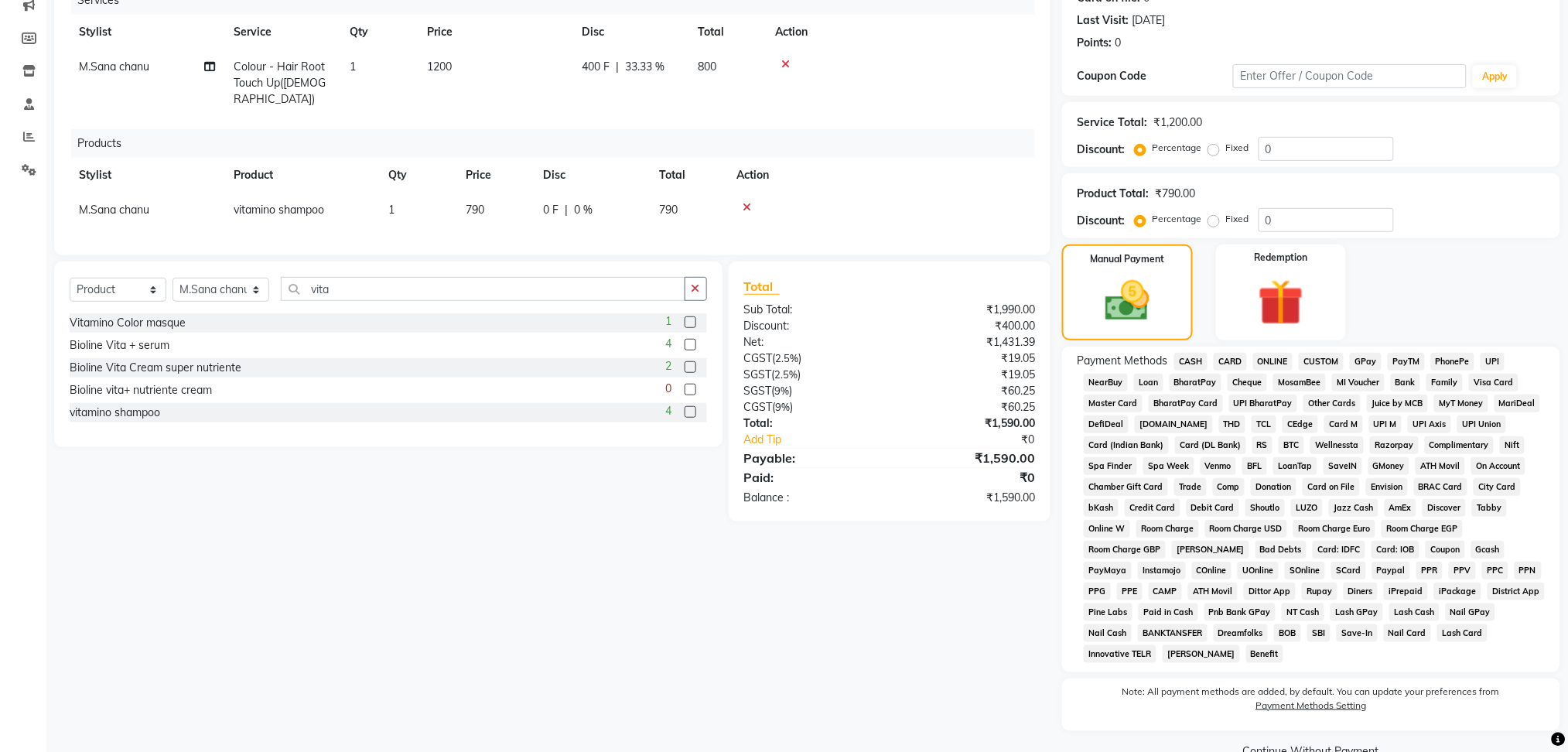
click at [1187, 364] on span "CASH" at bounding box center [1190, 362] width 33 height 18
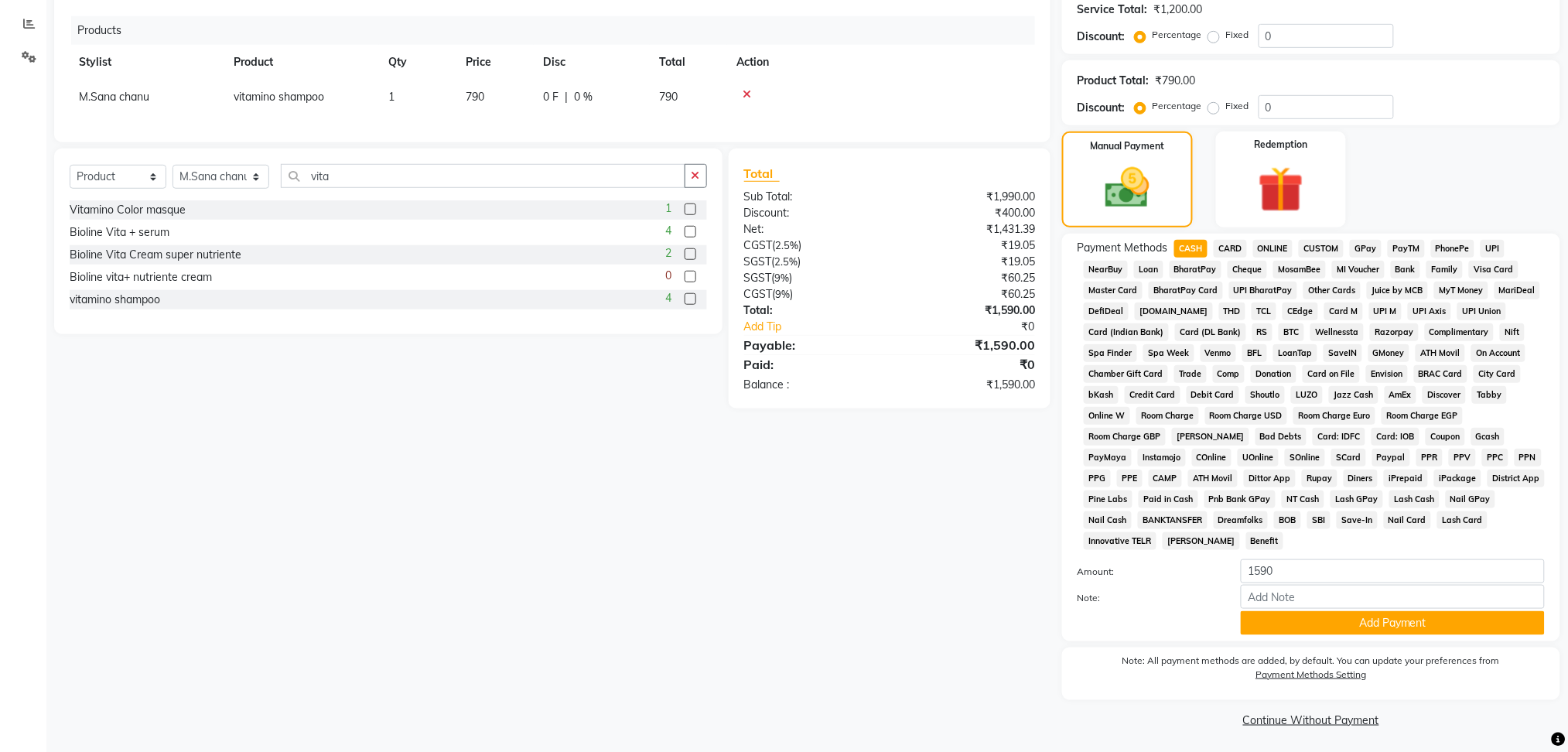
scroll to position [322, 0]
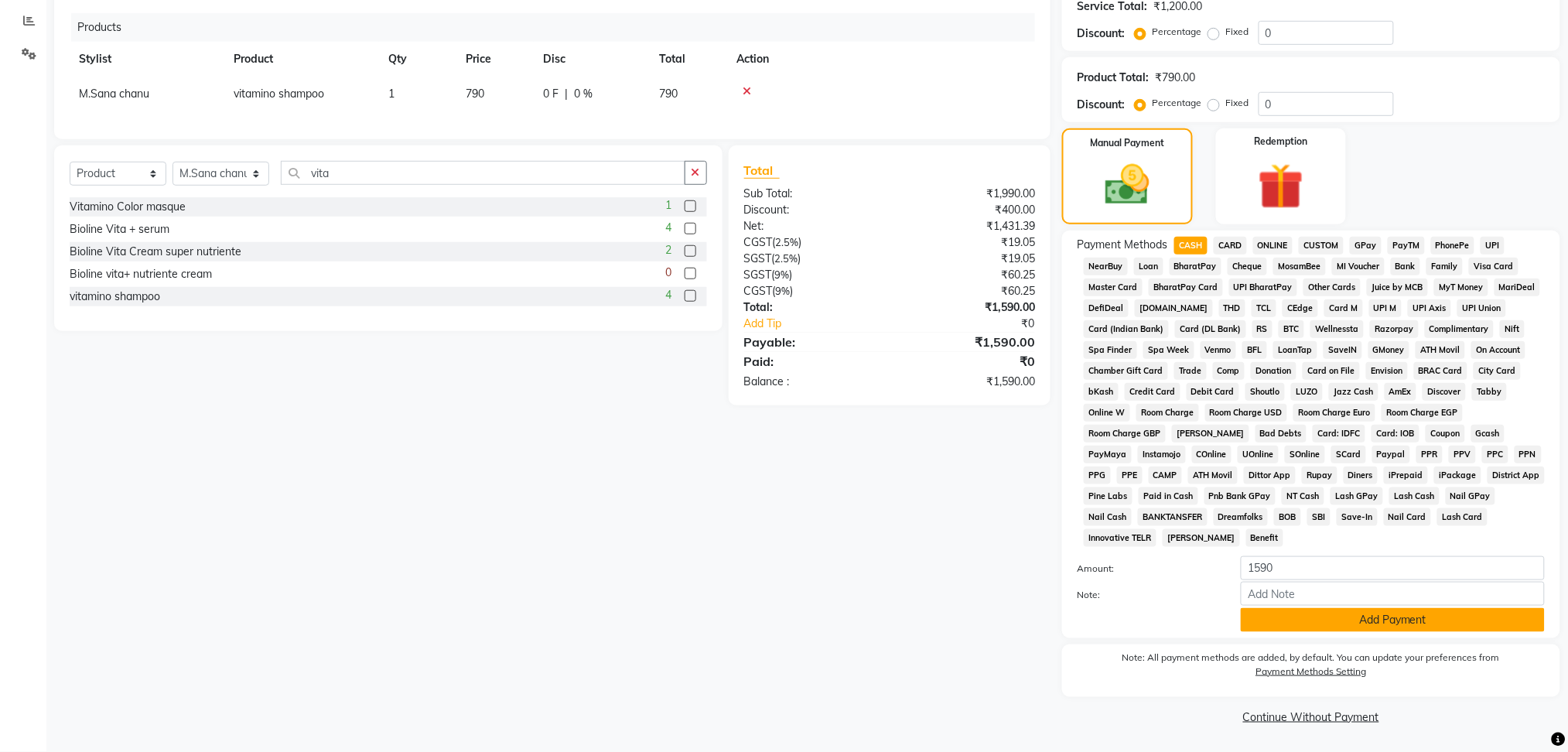
click at [1359, 630] on button "Add Payment" at bounding box center [1393, 620] width 304 height 24
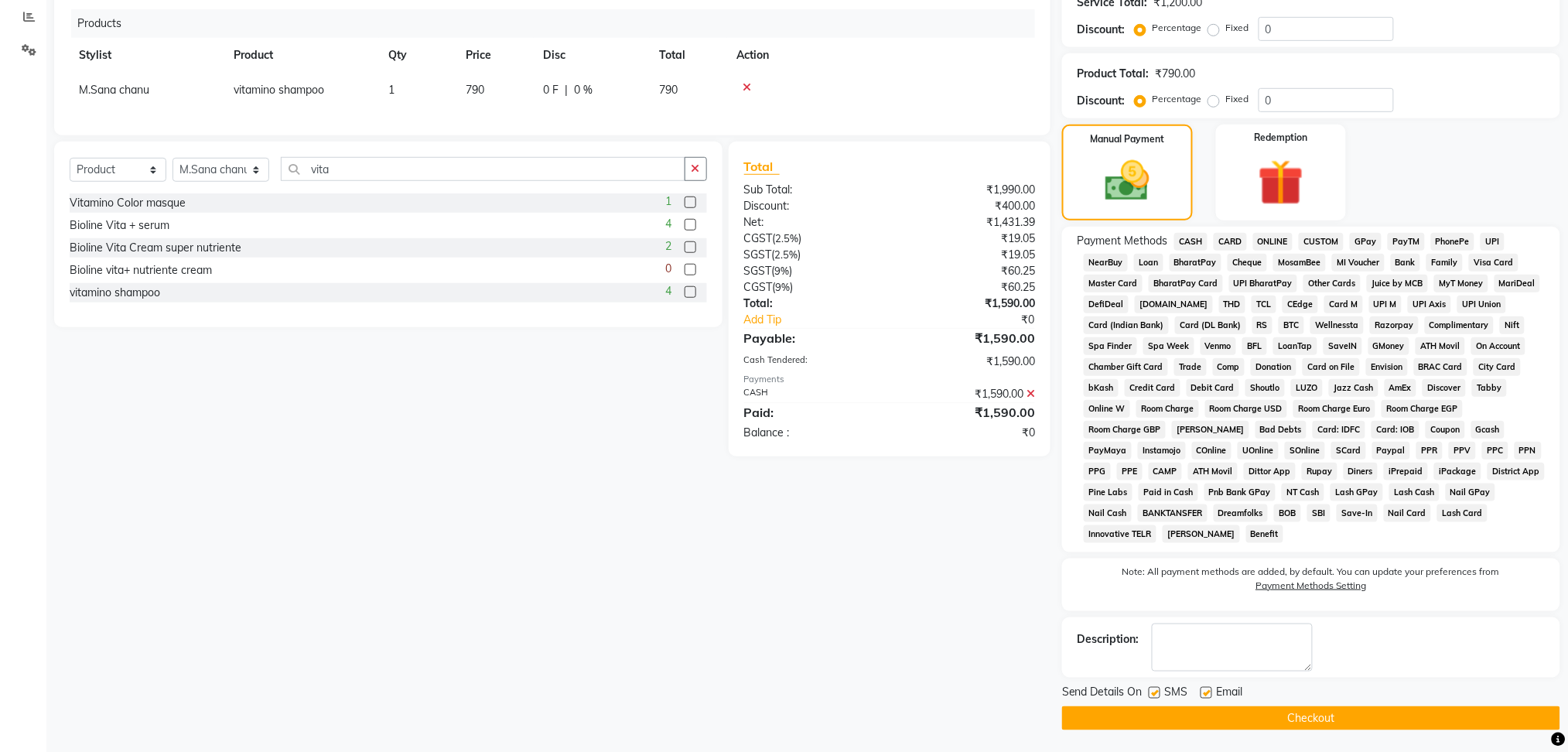
scroll to position [326, 0]
click at [1313, 720] on button "Checkout" at bounding box center [1311, 717] width 498 height 24
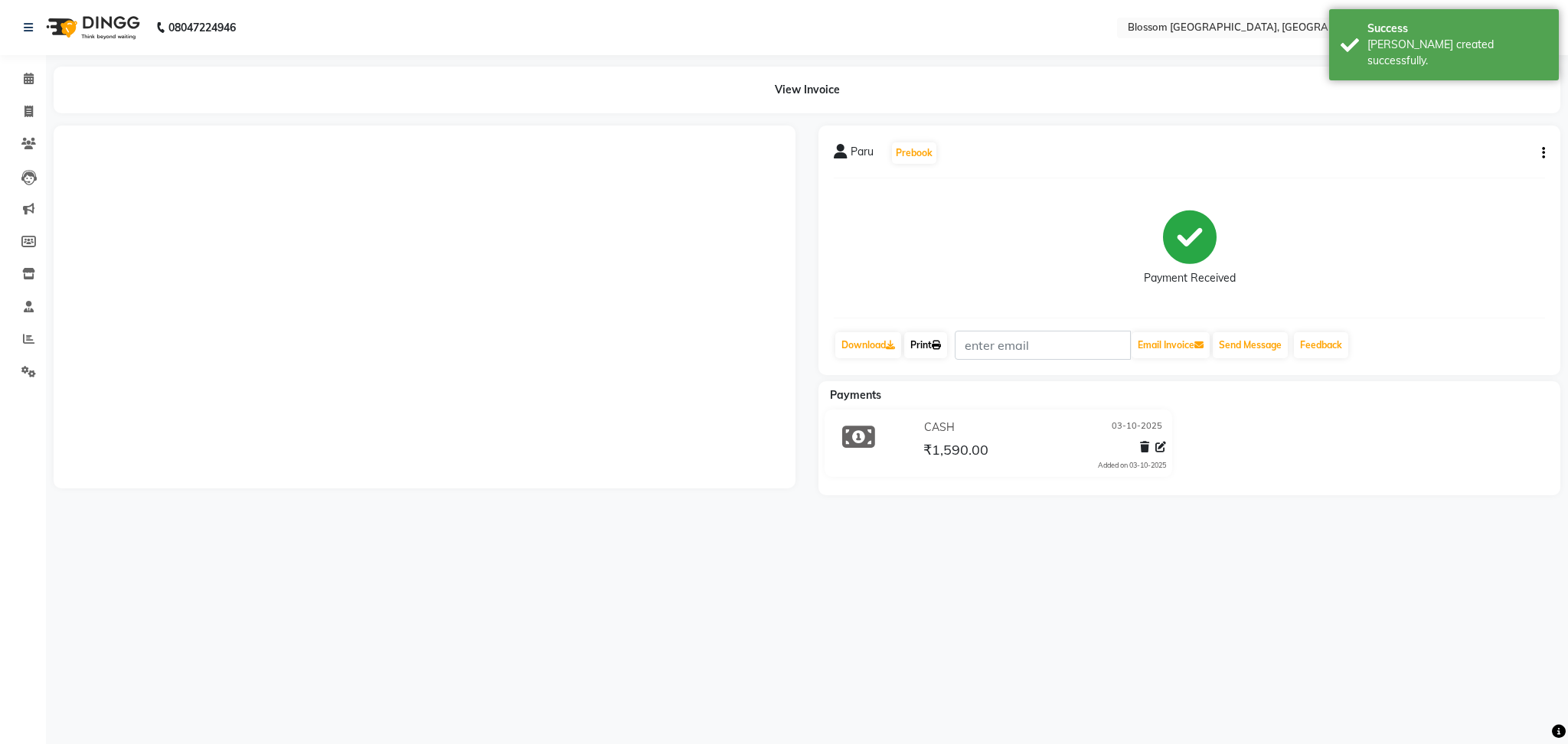
click at [941, 350] on link "Print" at bounding box center [925, 345] width 43 height 26
